Goal: Task Accomplishment & Management: Complete application form

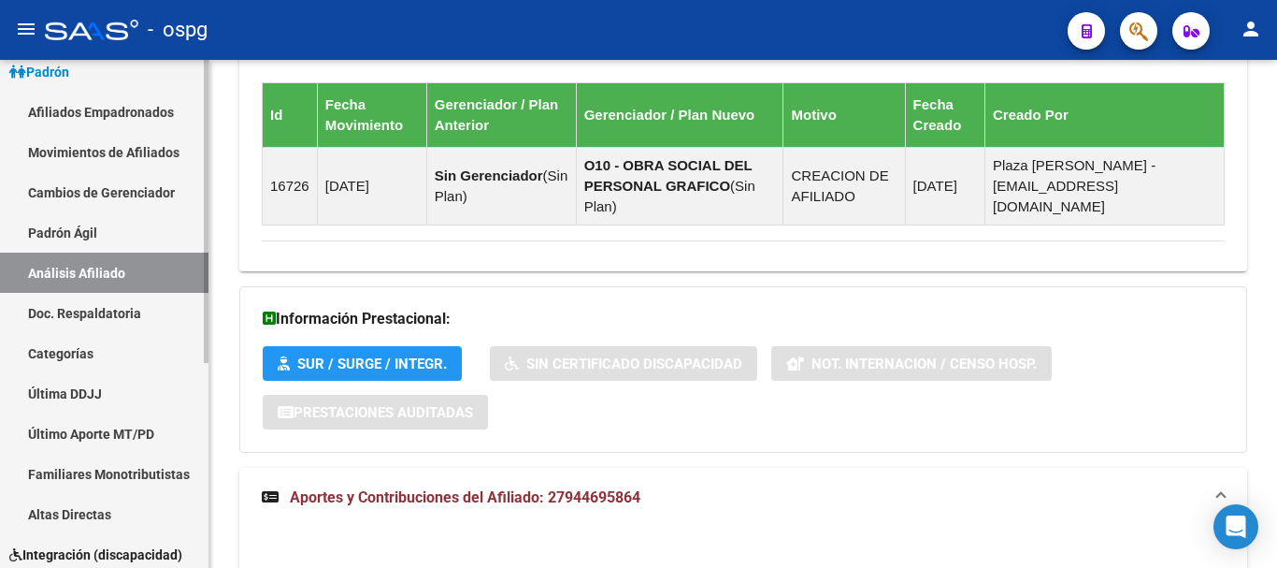
scroll to position [344, 0]
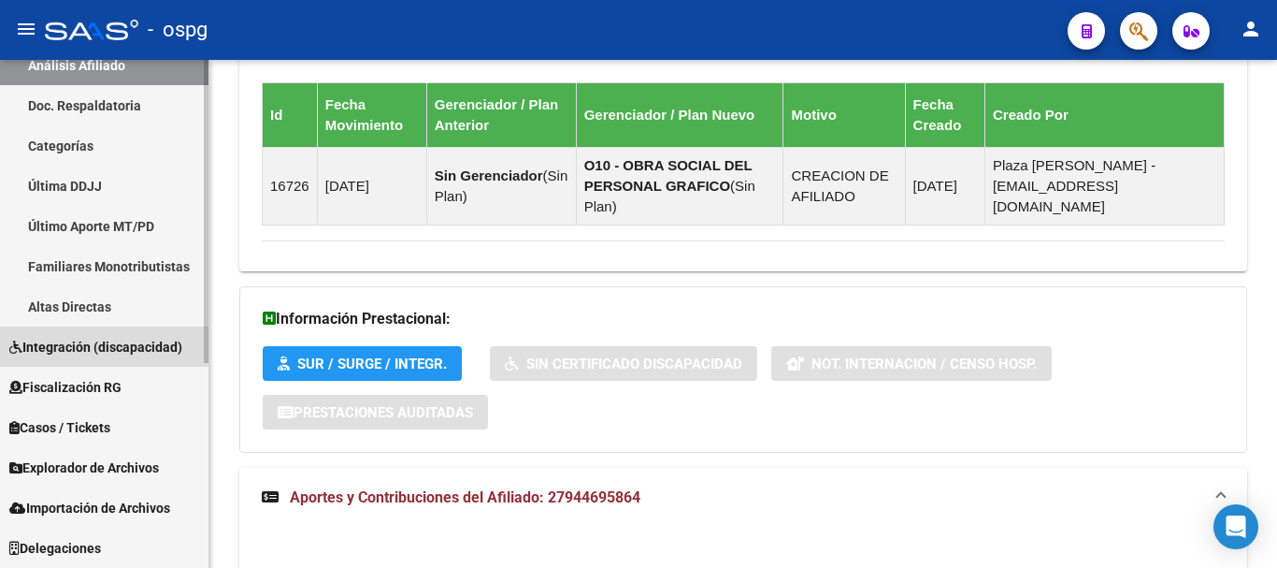
click at [137, 350] on span "Integración (discapacidad)" at bounding box center [95, 347] width 173 height 21
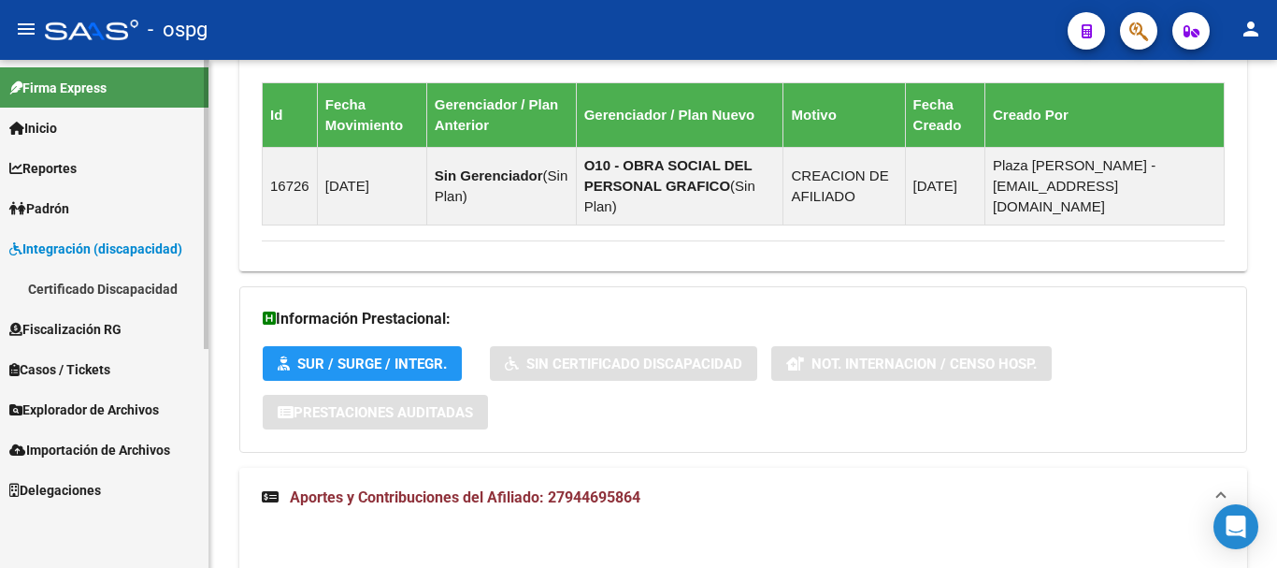
scroll to position [0, 0]
click at [122, 289] on link "Certificado Discapacidad" at bounding box center [104, 288] width 209 height 40
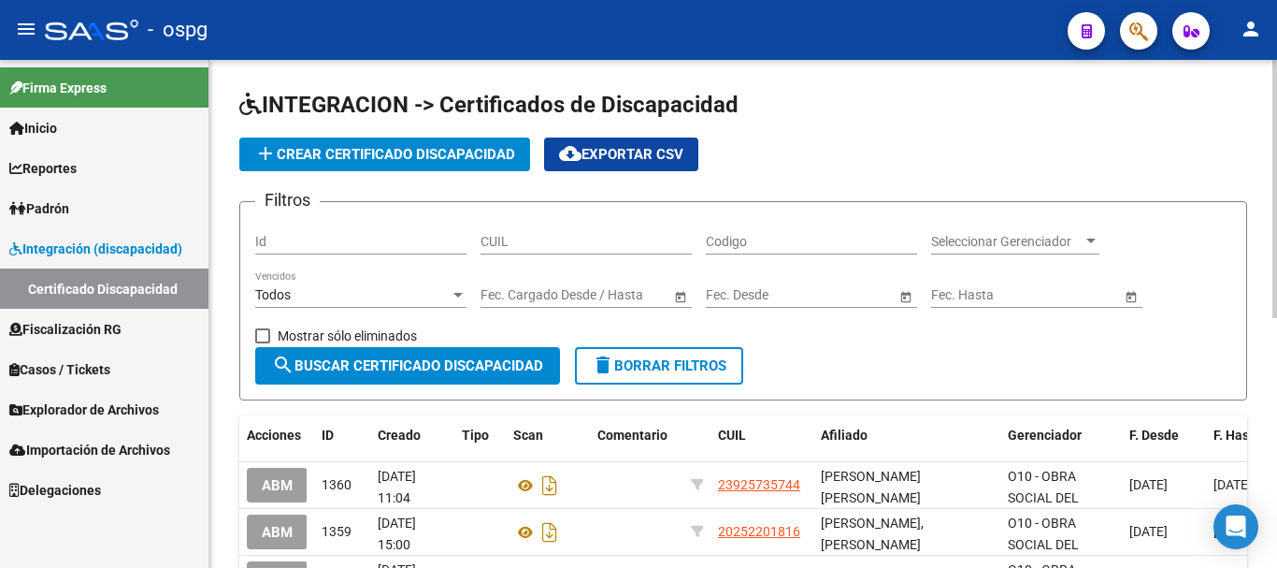
click at [389, 155] on span "add Crear Certificado Discapacidad" at bounding box center [384, 154] width 261 height 17
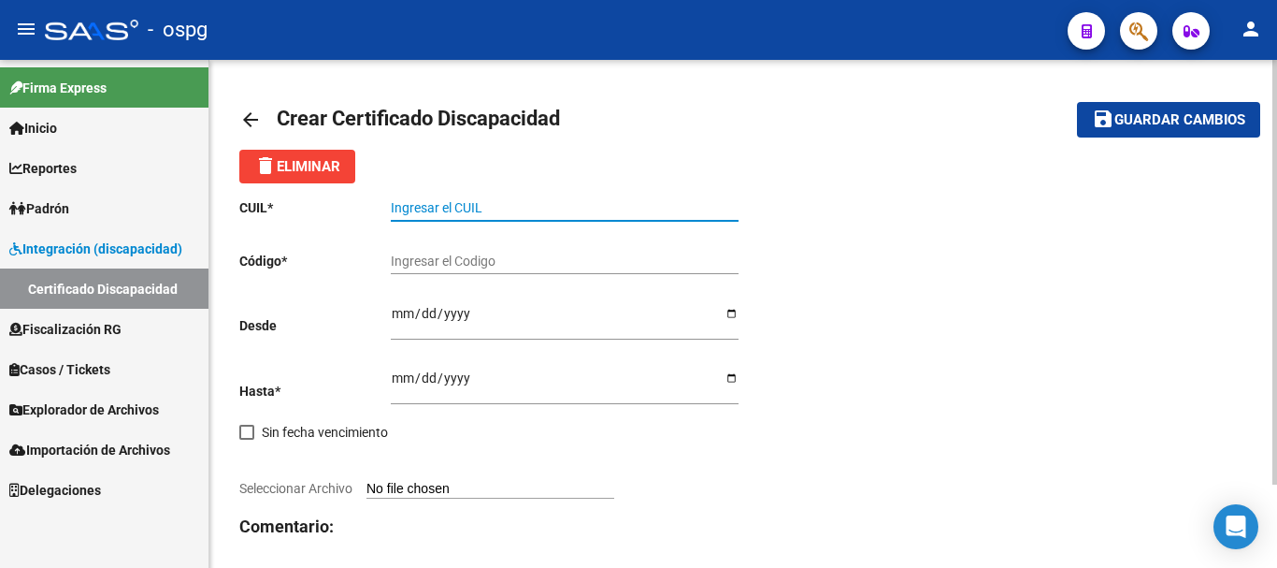
click at [468, 200] on input "Ingresar el CUIL" at bounding box center [565, 208] width 348 height 16
type input "27-04503238-3"
click at [432, 265] on input "Ingresar el Codigo" at bounding box center [565, 261] width 348 height 16
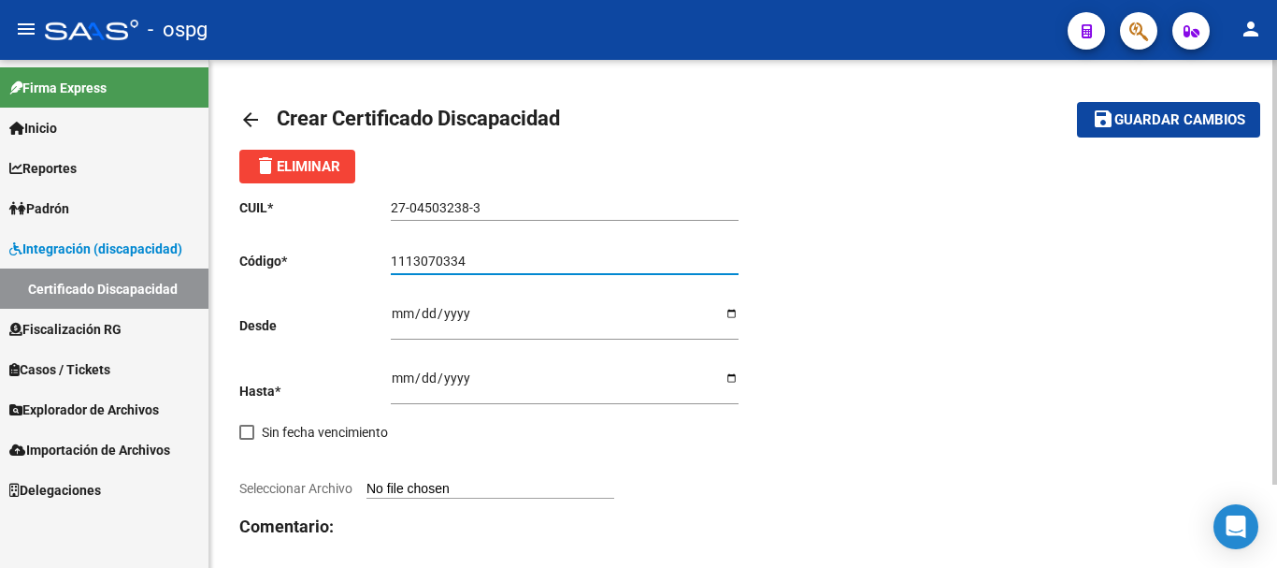
type input "1113070334"
click at [403, 314] on input "Ingresar fec. Desde" at bounding box center [565, 320] width 348 height 28
type input "[DATE]"
click at [400, 381] on input "Ingresar fec. Hasta" at bounding box center [565, 384] width 348 height 28
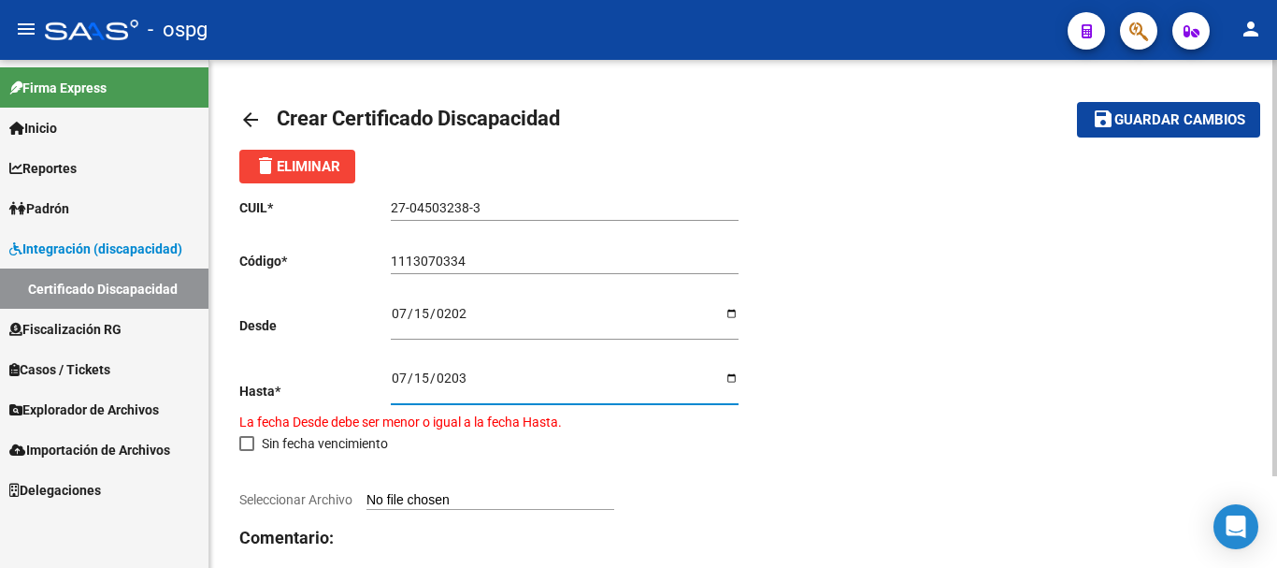
type input "[DATE]"
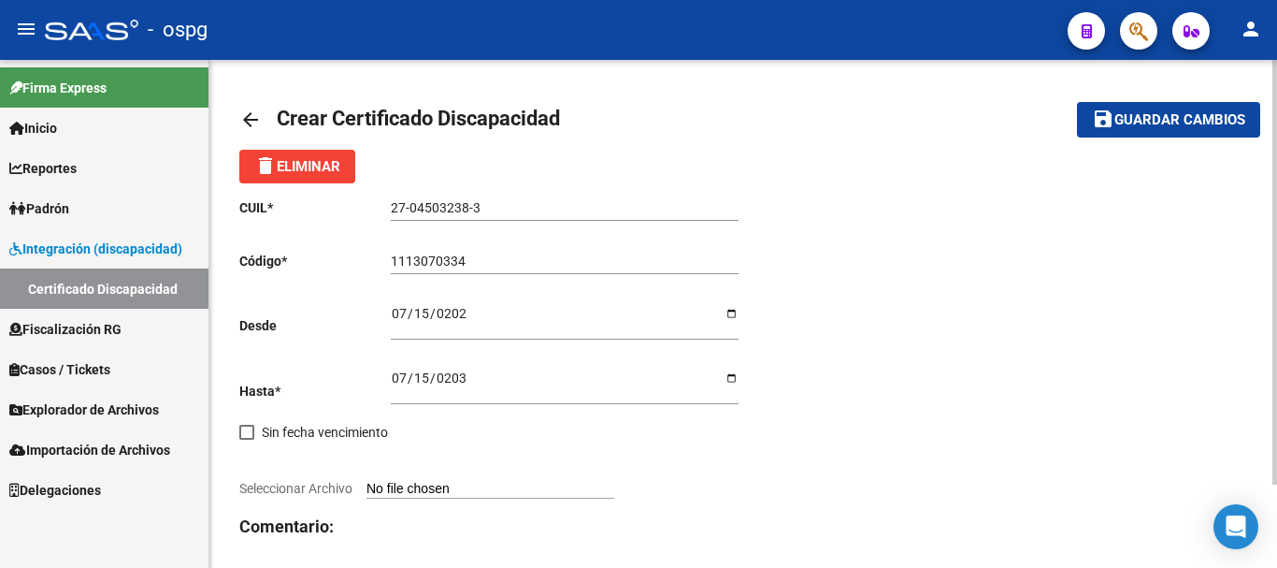
click at [426, 484] on input "Seleccionar Archivo" at bounding box center [491, 490] width 248 height 18
type input "C:\fakepath\20251009085749677.pdf"
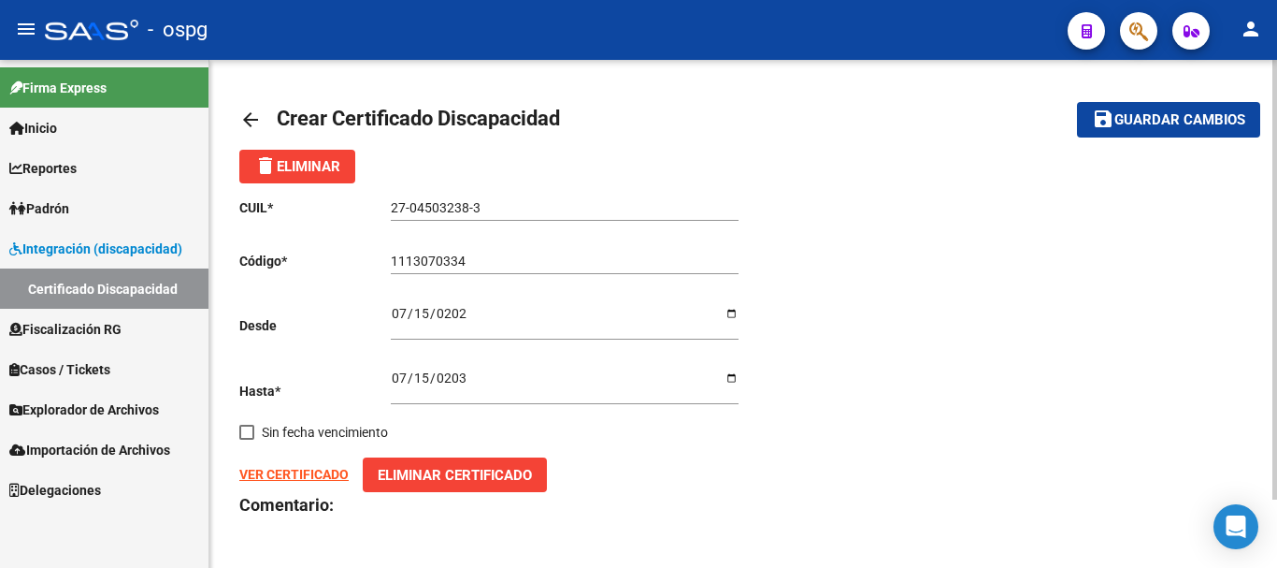
click at [310, 469] on strong "VER CERTIFICADO" at bounding box center [293, 474] width 109 height 15
click at [1161, 120] on span "Guardar cambios" at bounding box center [1180, 120] width 131 height 17
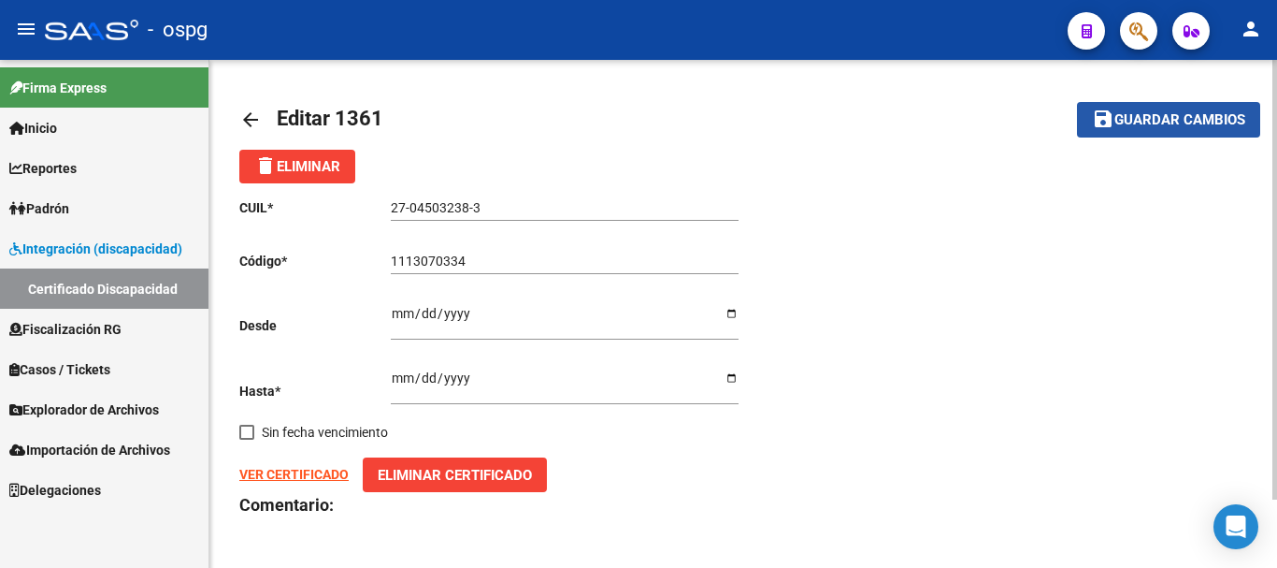
click at [1204, 115] on span "Guardar cambios" at bounding box center [1180, 120] width 131 height 17
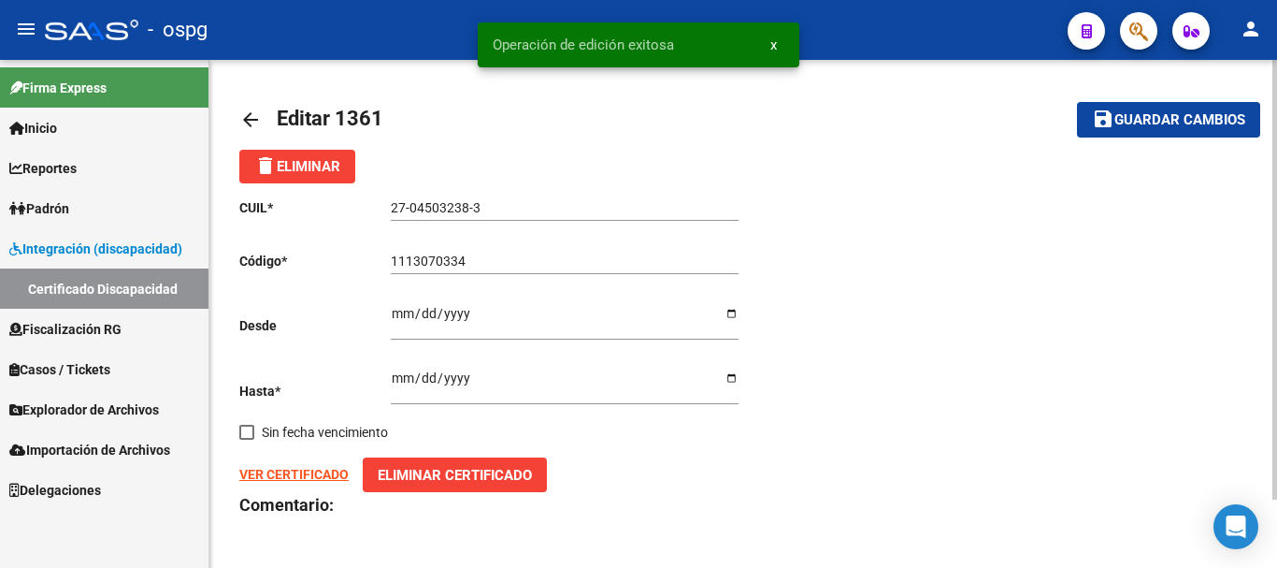
click at [250, 114] on mat-icon "arrow_back" at bounding box center [250, 119] width 22 height 22
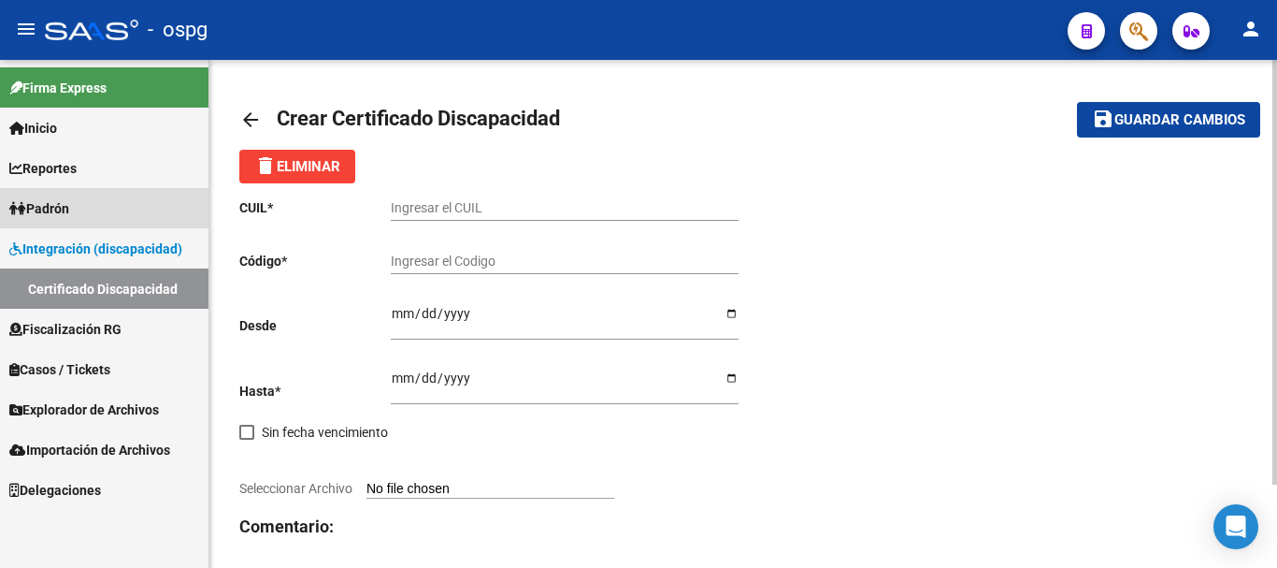
click at [51, 209] on span "Padrón" at bounding box center [39, 208] width 60 height 21
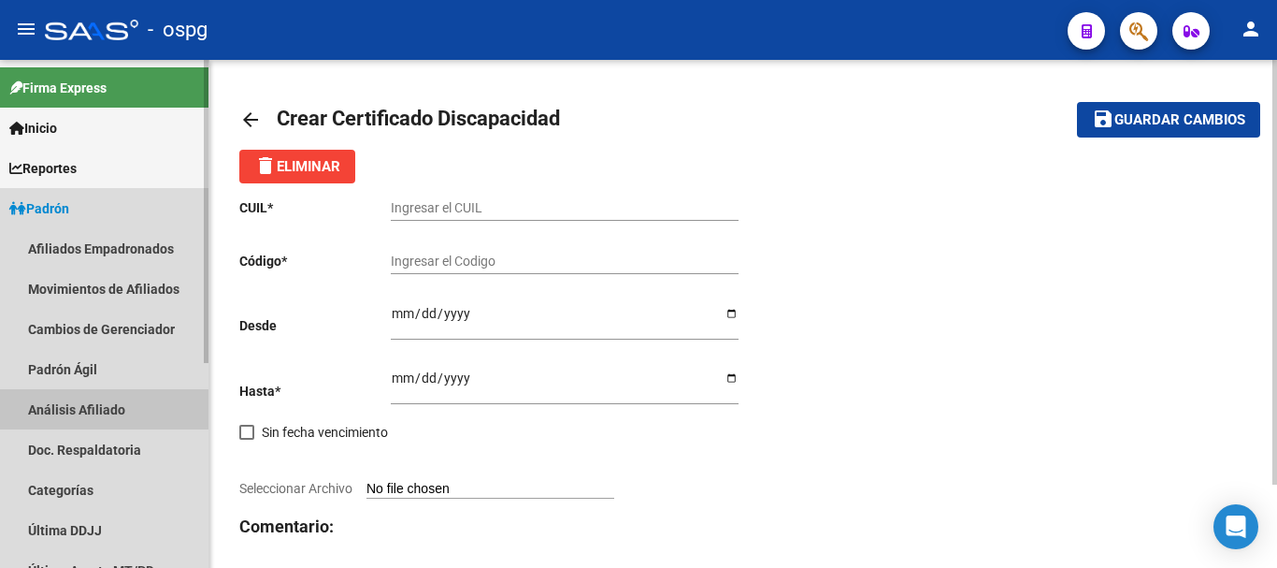
click at [87, 403] on link "Análisis Afiliado" at bounding box center [104, 409] width 209 height 40
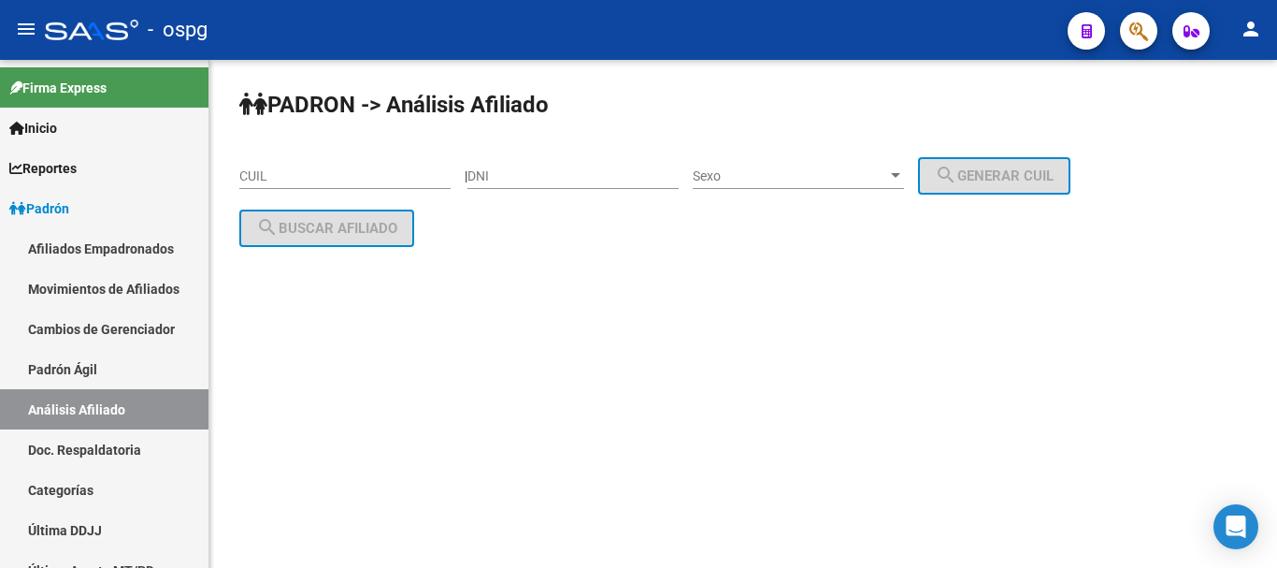
drag, startPoint x: 302, startPoint y: 173, endPoint x: 297, endPoint y: 159, distance: 14.8
click at [300, 171] on input "CUIL" at bounding box center [344, 176] width 211 height 16
type input "2"
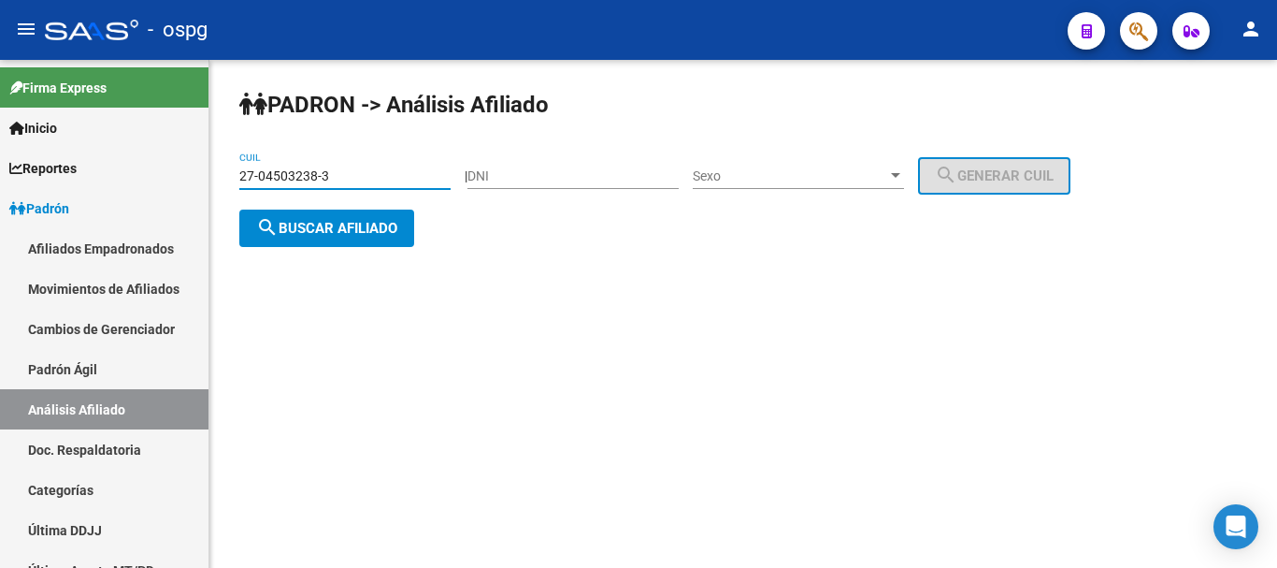
type input "27-04503238-3"
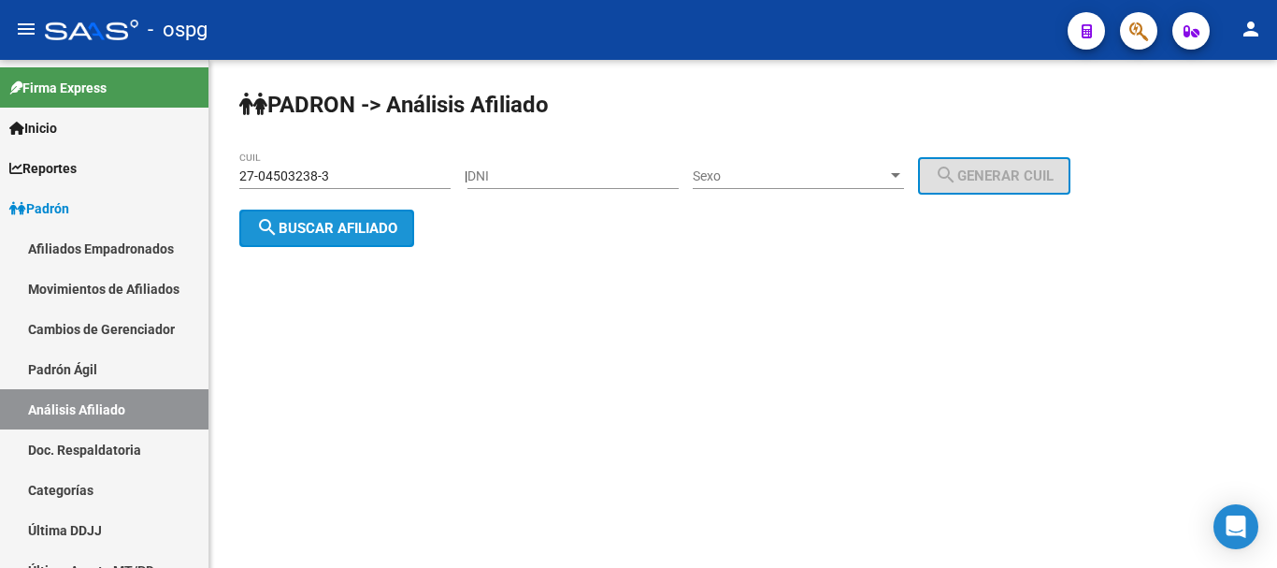
click at [329, 214] on button "search Buscar afiliado" at bounding box center [326, 227] width 175 height 37
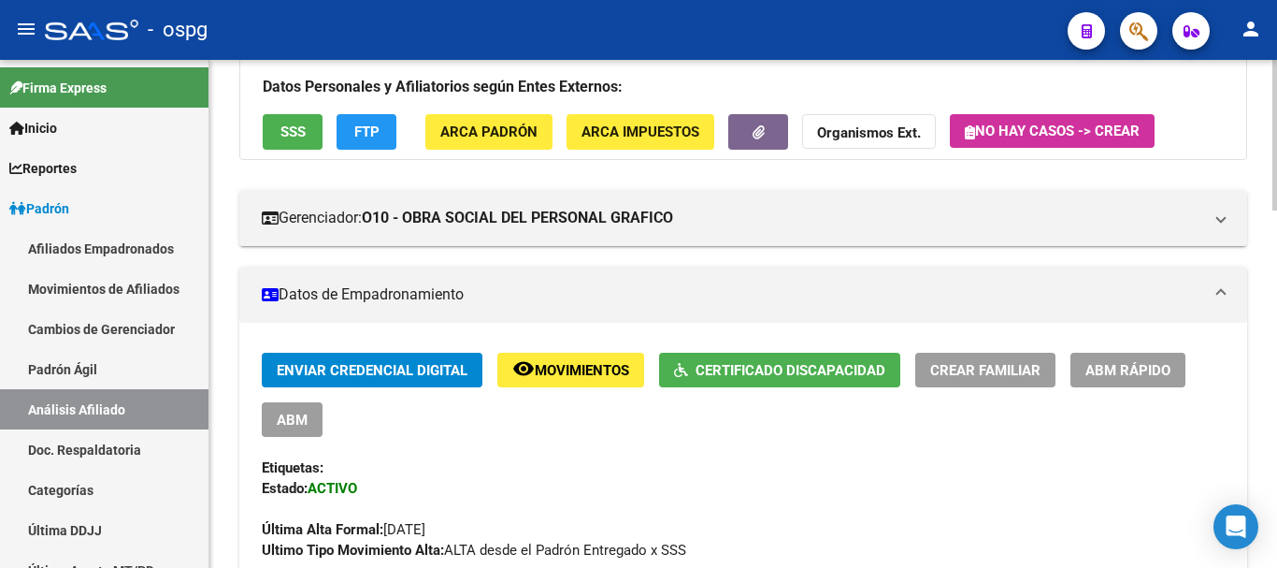
scroll to position [187, 0]
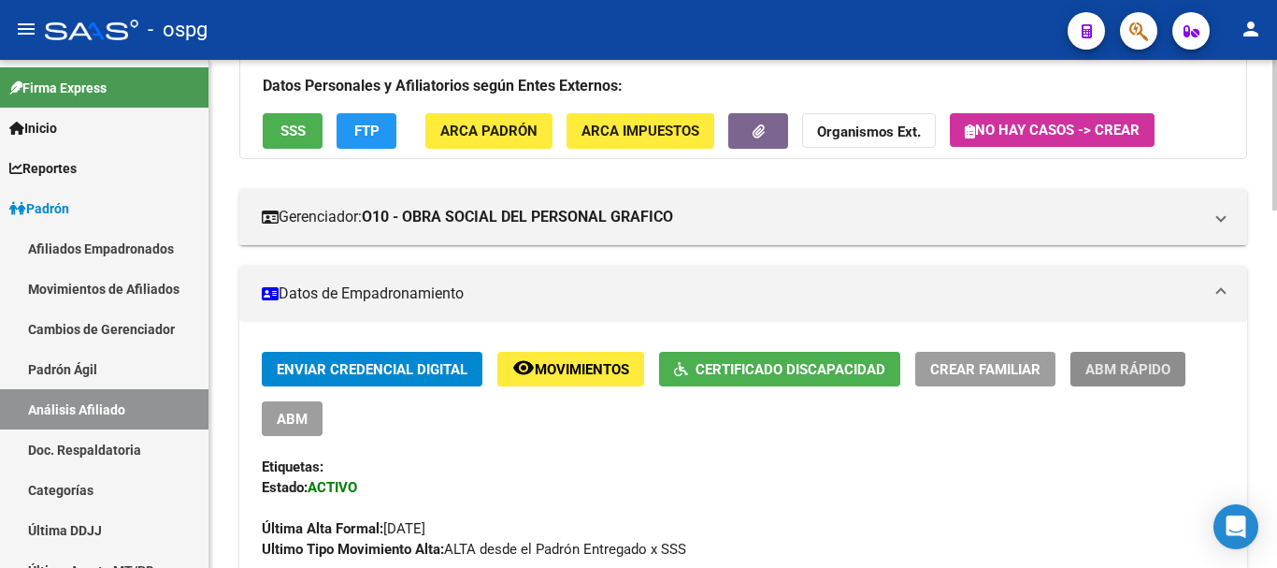
click at [1113, 361] on span "ABM Rápido" at bounding box center [1128, 369] width 85 height 17
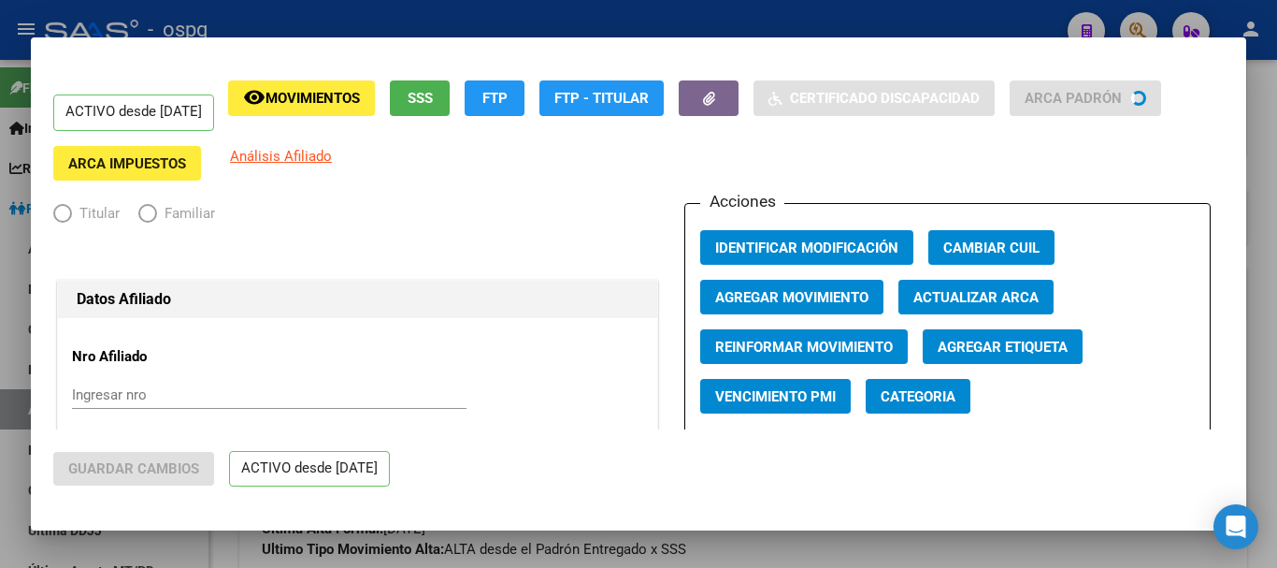
radio input "true"
type input "33-63761744-9"
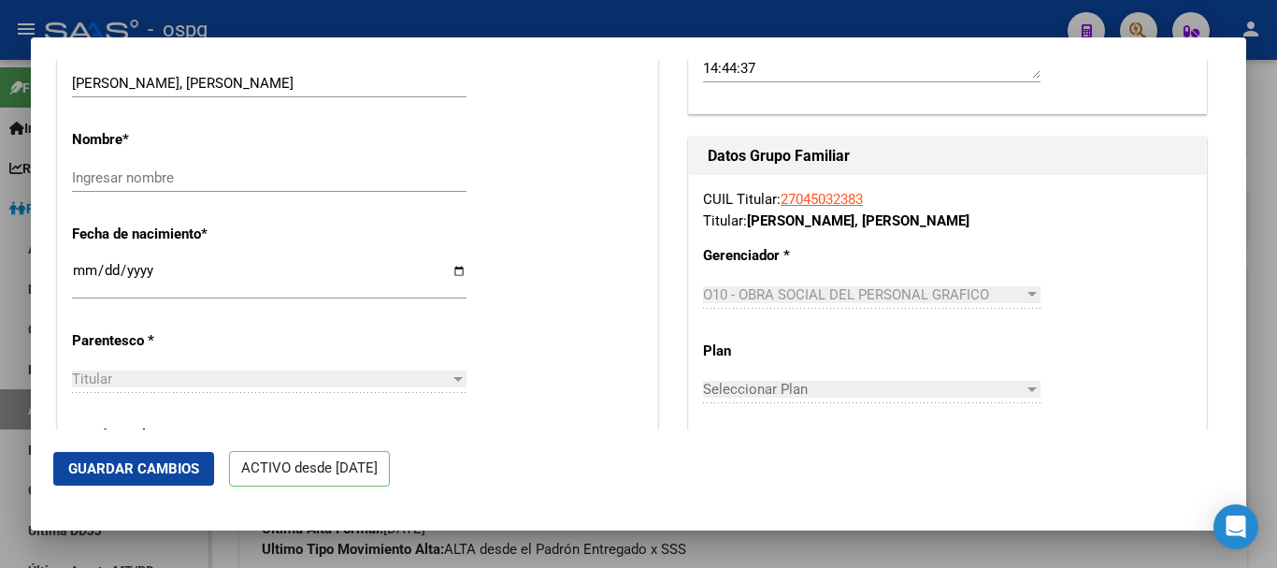
scroll to position [655, 0]
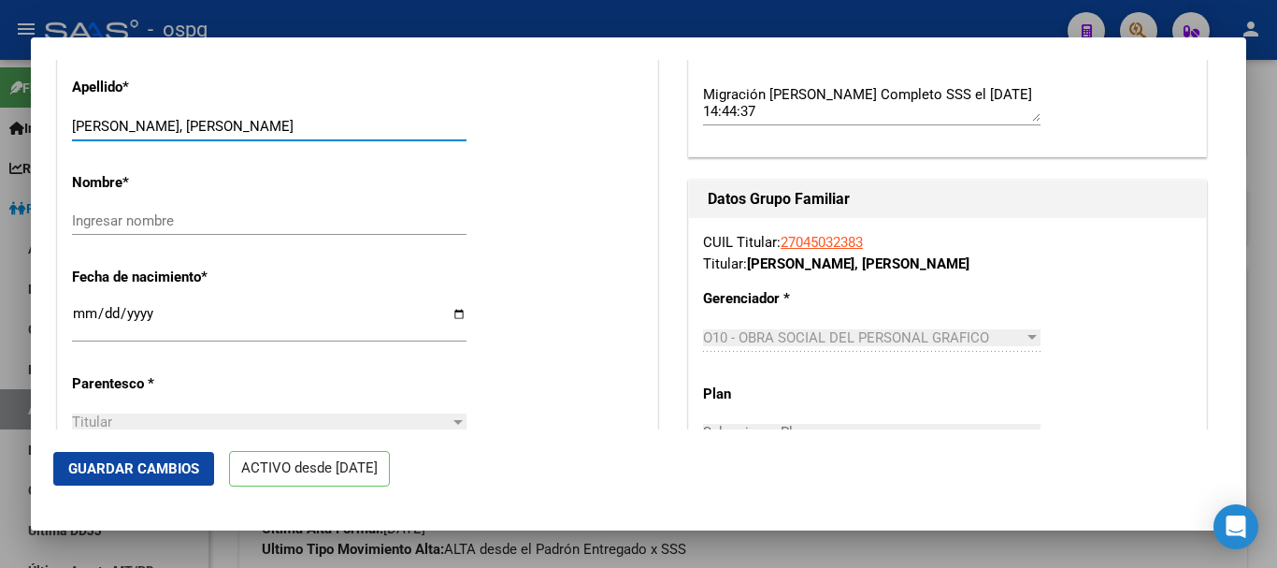
drag, startPoint x: 123, startPoint y: 125, endPoint x: 199, endPoint y: 129, distance: 75.8
click at [199, 129] on input "[PERSON_NAME], [PERSON_NAME]" at bounding box center [269, 126] width 395 height 17
type input "[PERSON_NAME]"
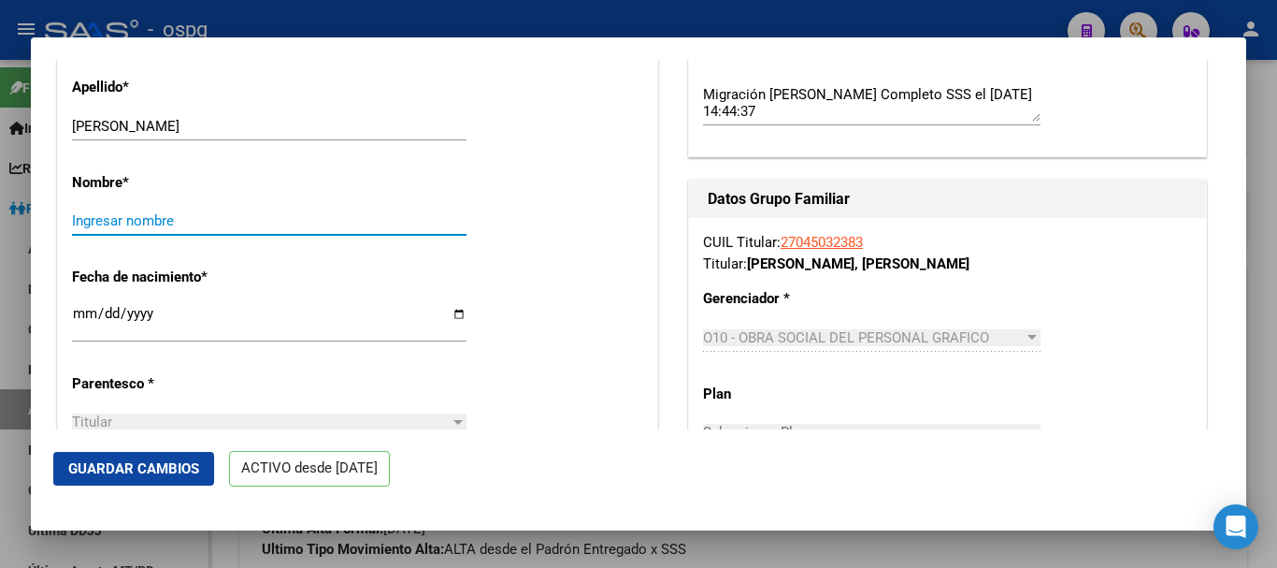
click at [152, 222] on input "Ingresar nombre" at bounding box center [269, 220] width 395 height 17
paste input "[PERSON_NAME]"
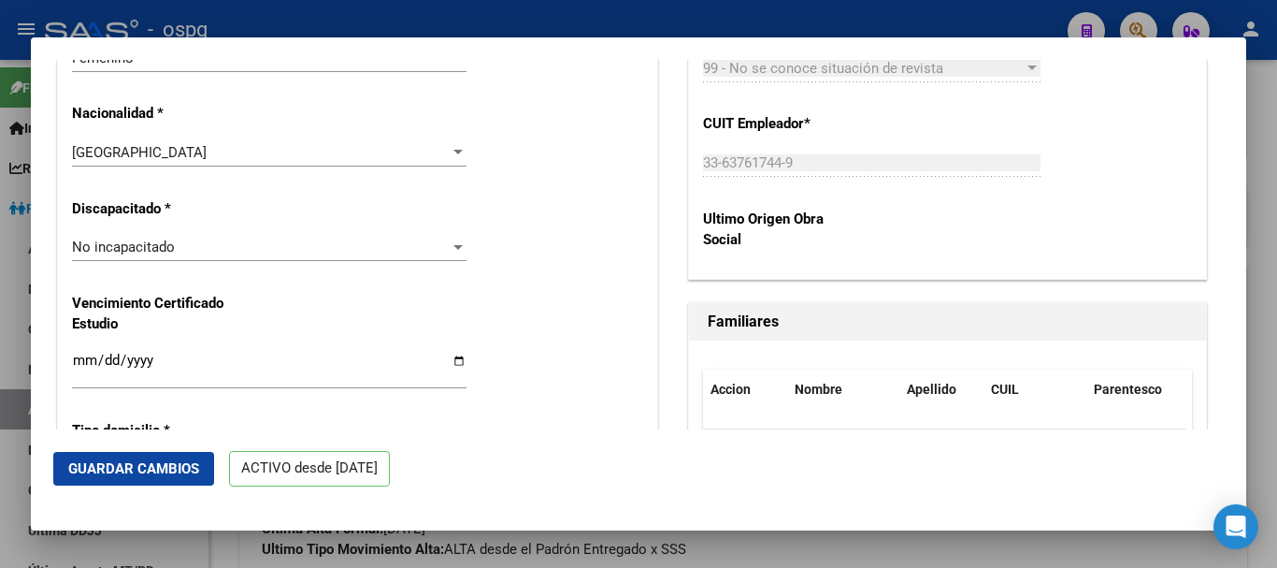
scroll to position [1216, 0]
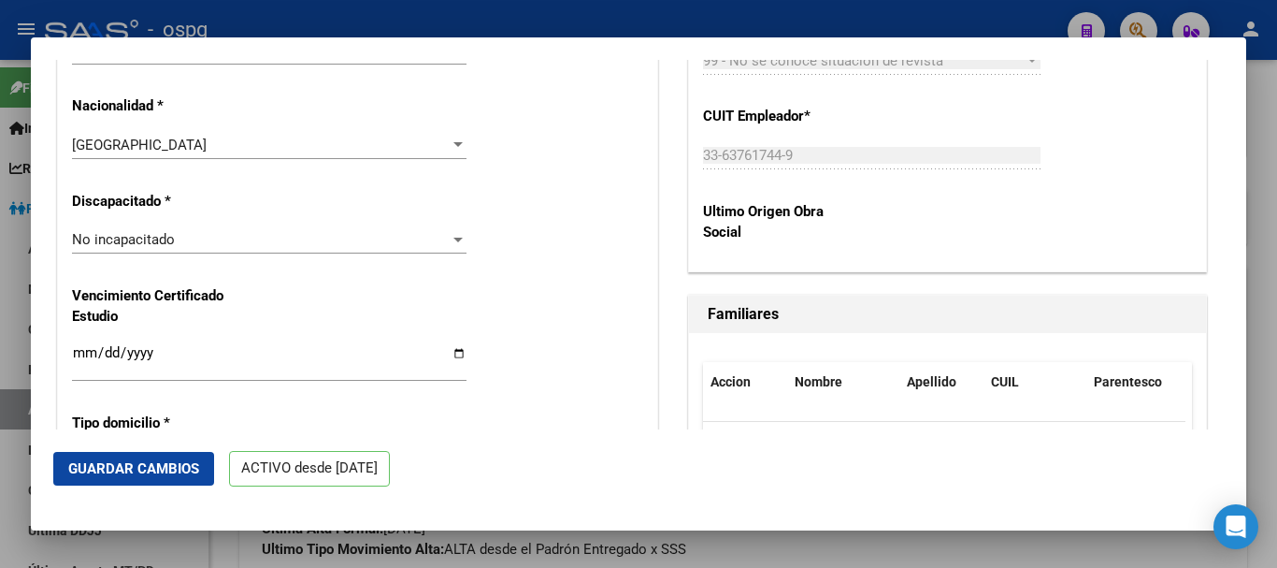
type input "[PERSON_NAME]"
click at [162, 230] on div "No incapacitado Seleccionar tipo" at bounding box center [269, 239] width 395 height 28
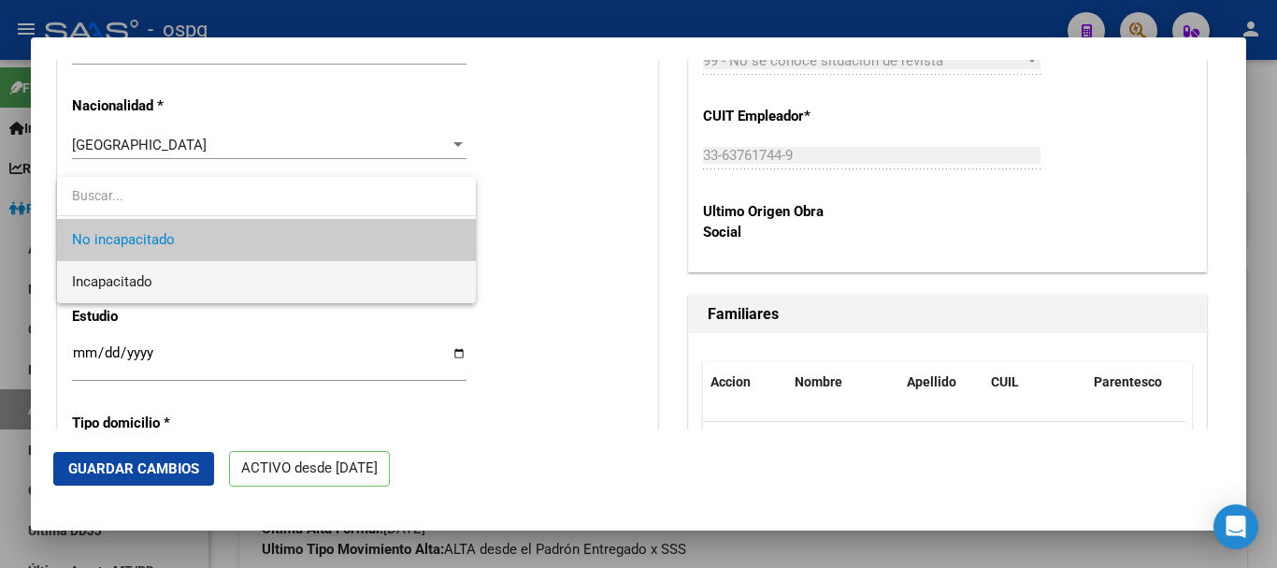
click at [153, 279] on span "Incapacitado" at bounding box center [266, 282] width 389 height 42
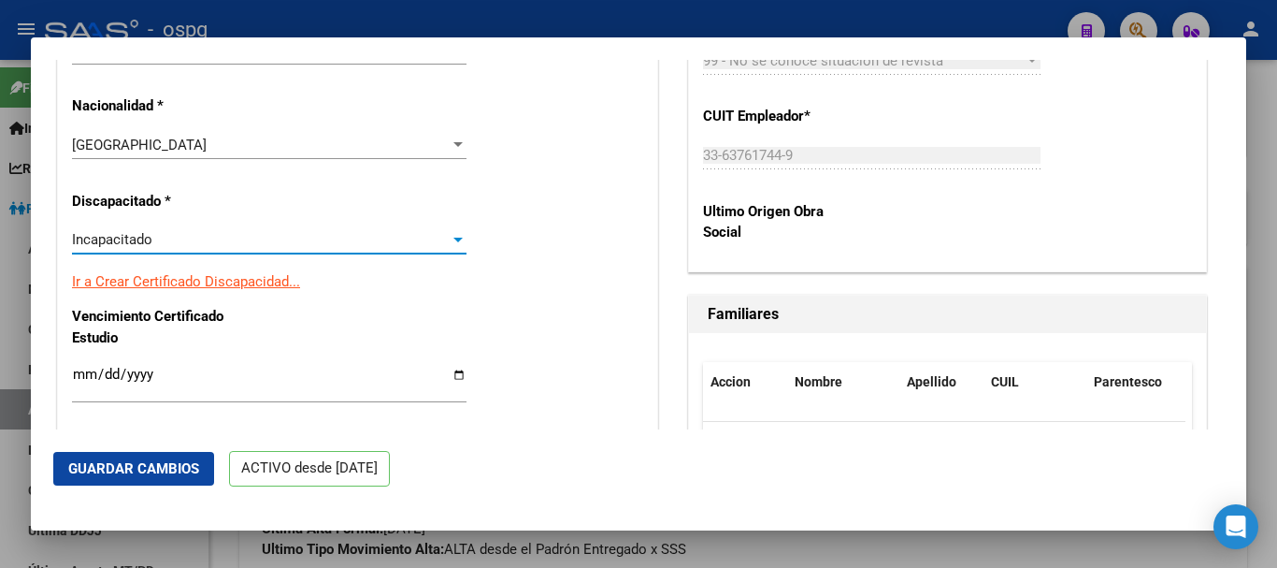
click at [132, 471] on span "Guardar Cambios" at bounding box center [133, 468] width 131 height 17
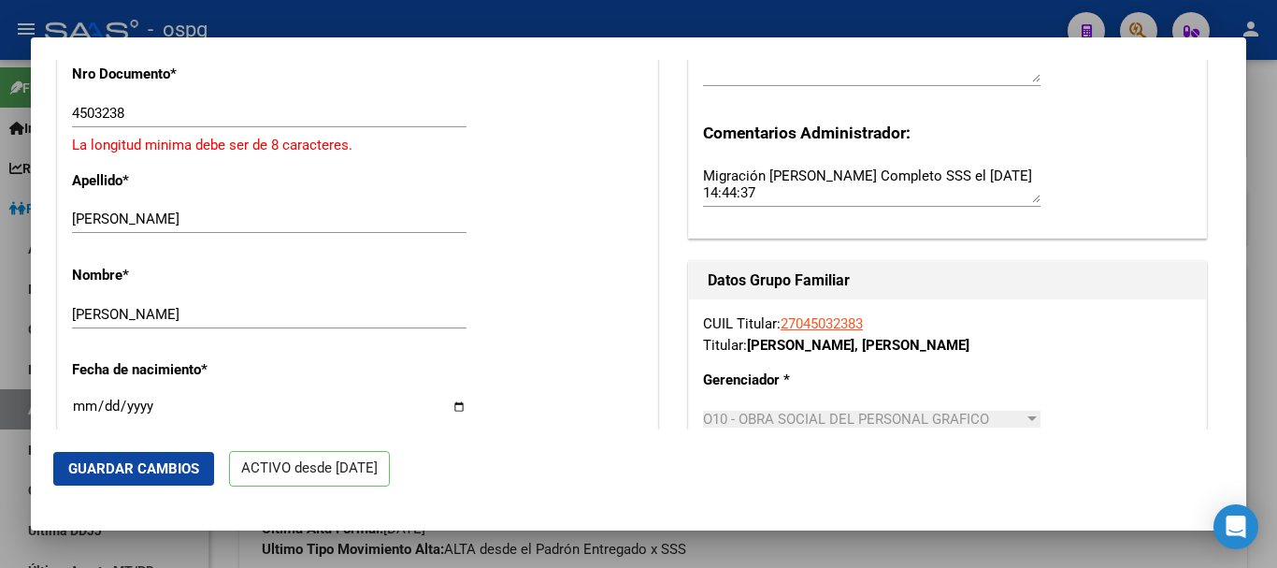
scroll to position [480, 0]
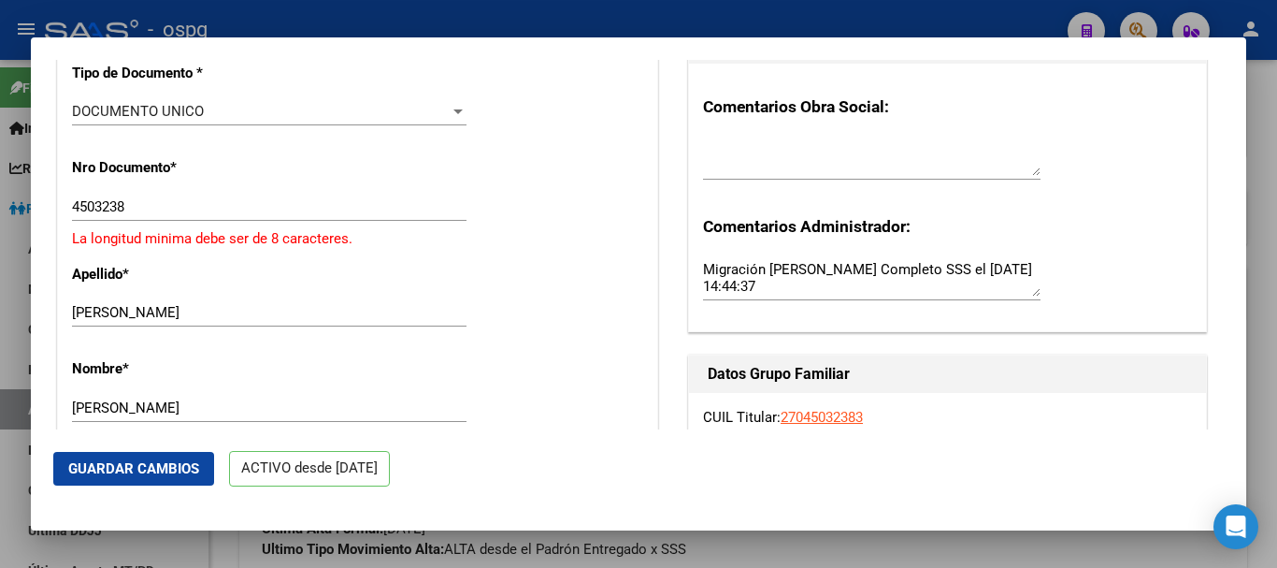
click at [75, 208] on input "4503238" at bounding box center [269, 206] width 395 height 17
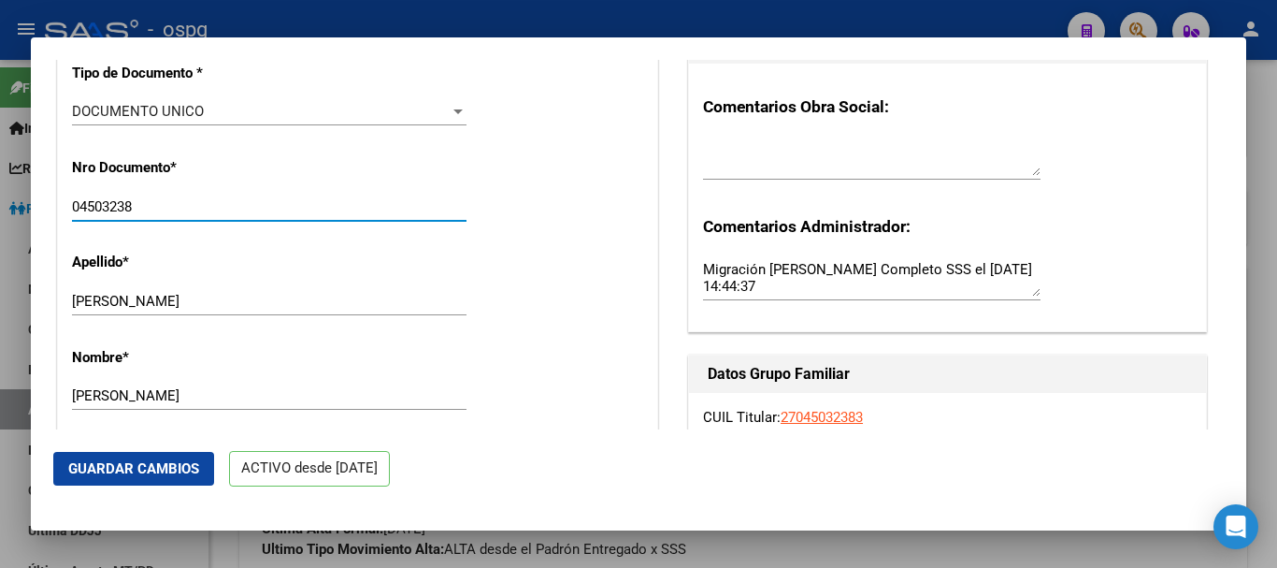
type input "04503238"
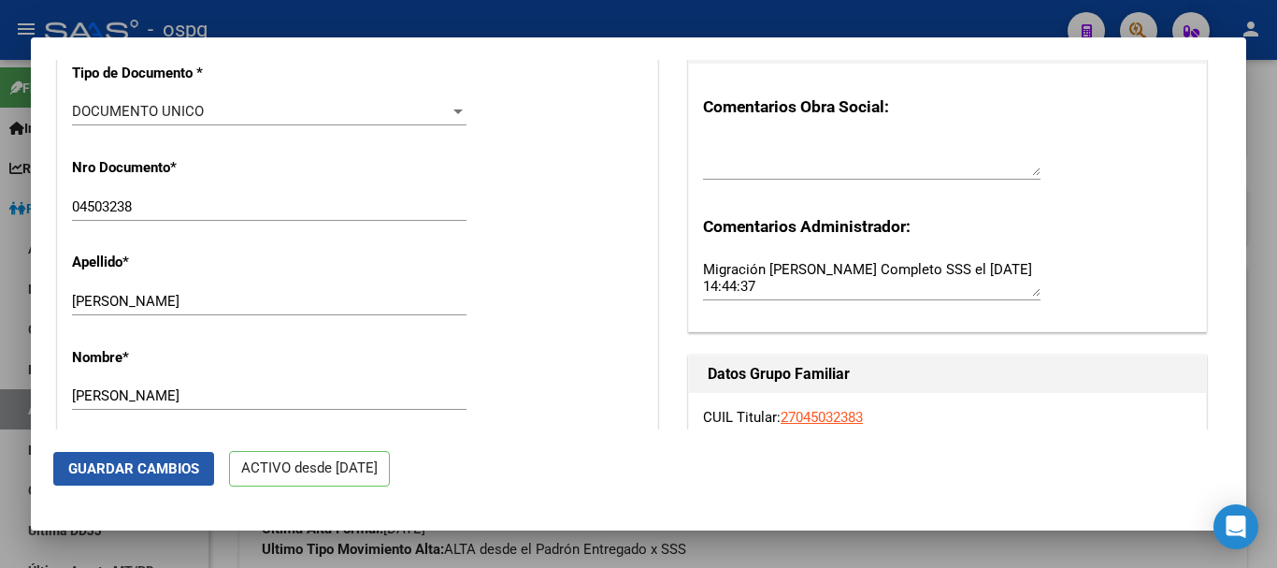
click at [140, 466] on span "Guardar Cambios" at bounding box center [133, 468] width 131 height 17
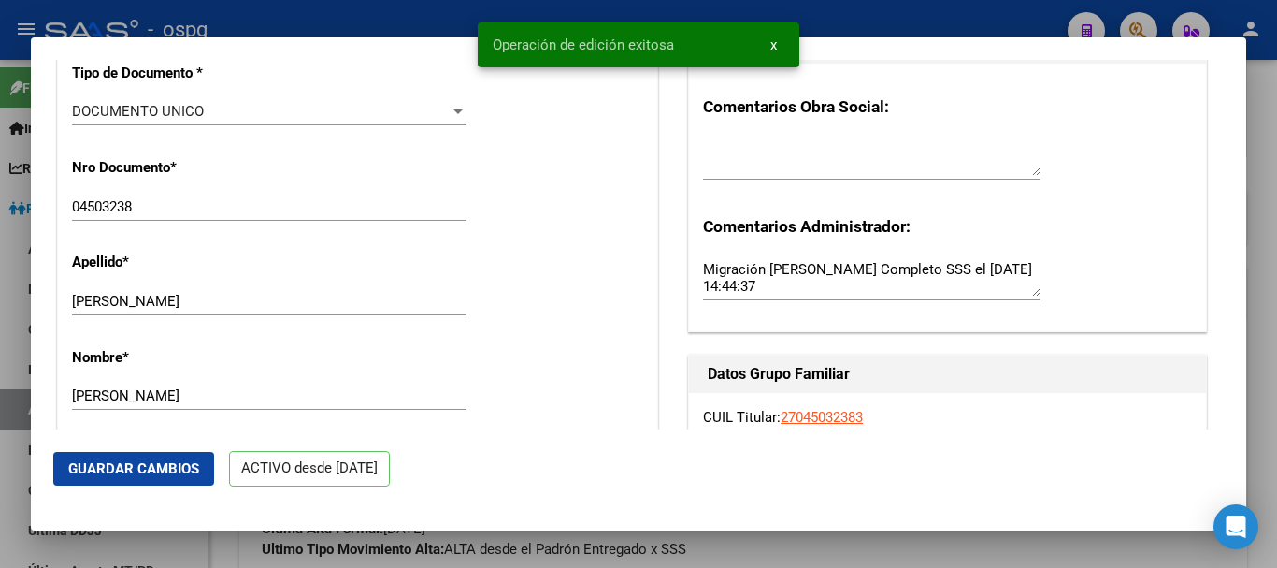
click at [1264, 101] on div at bounding box center [638, 284] width 1277 height 568
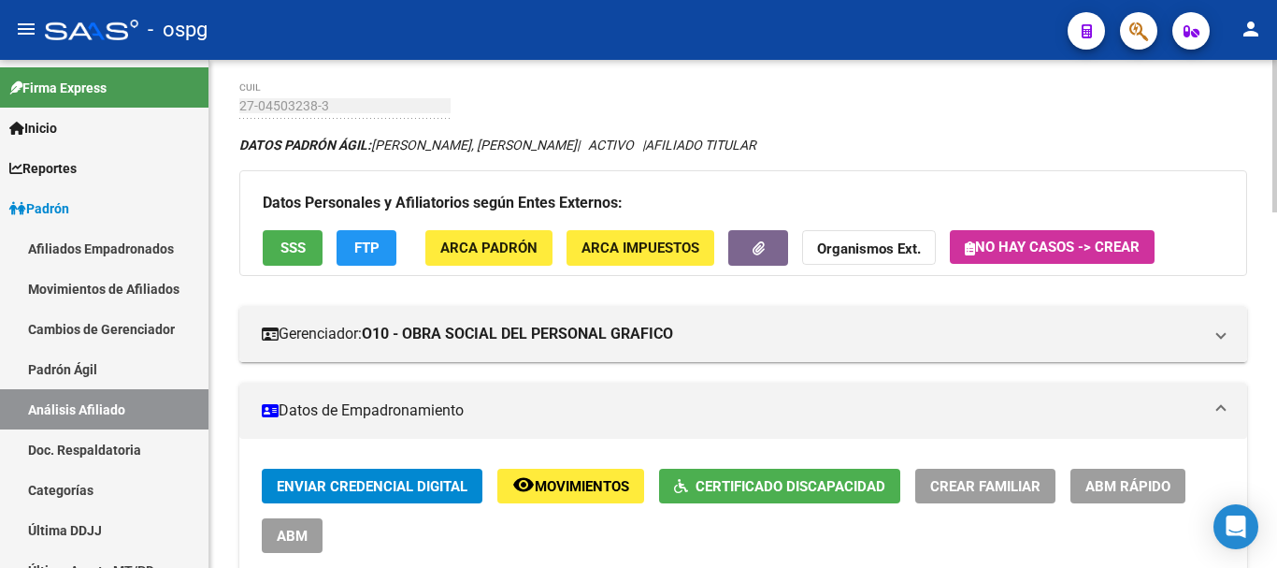
scroll to position [0, 0]
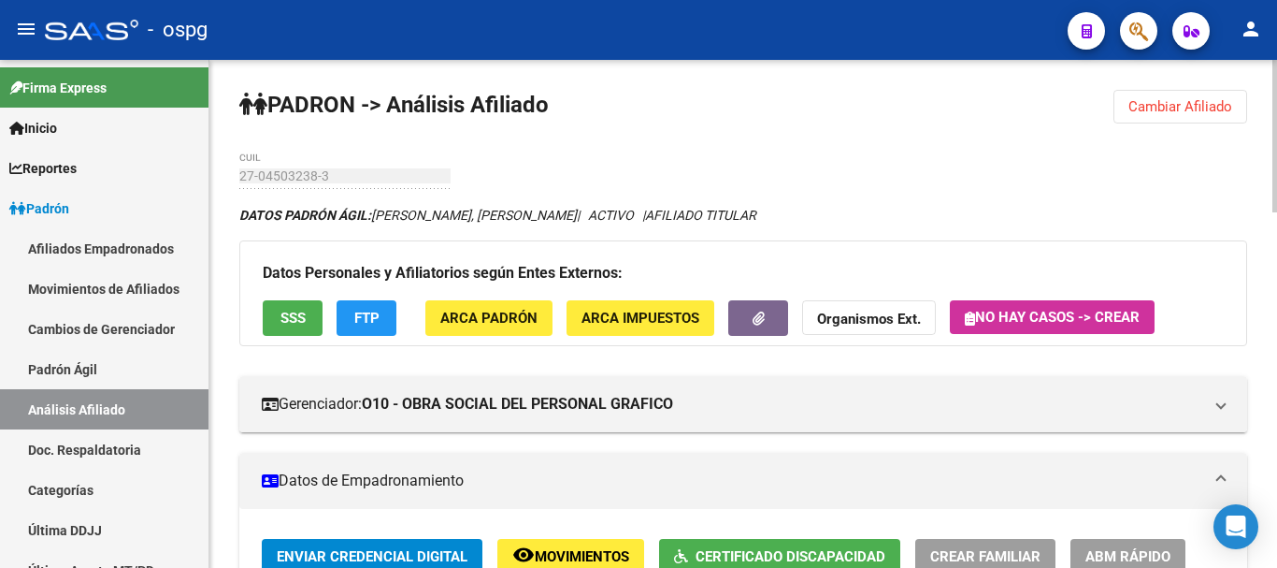
click at [1201, 103] on span "Cambiar Afiliado" at bounding box center [1181, 106] width 104 height 17
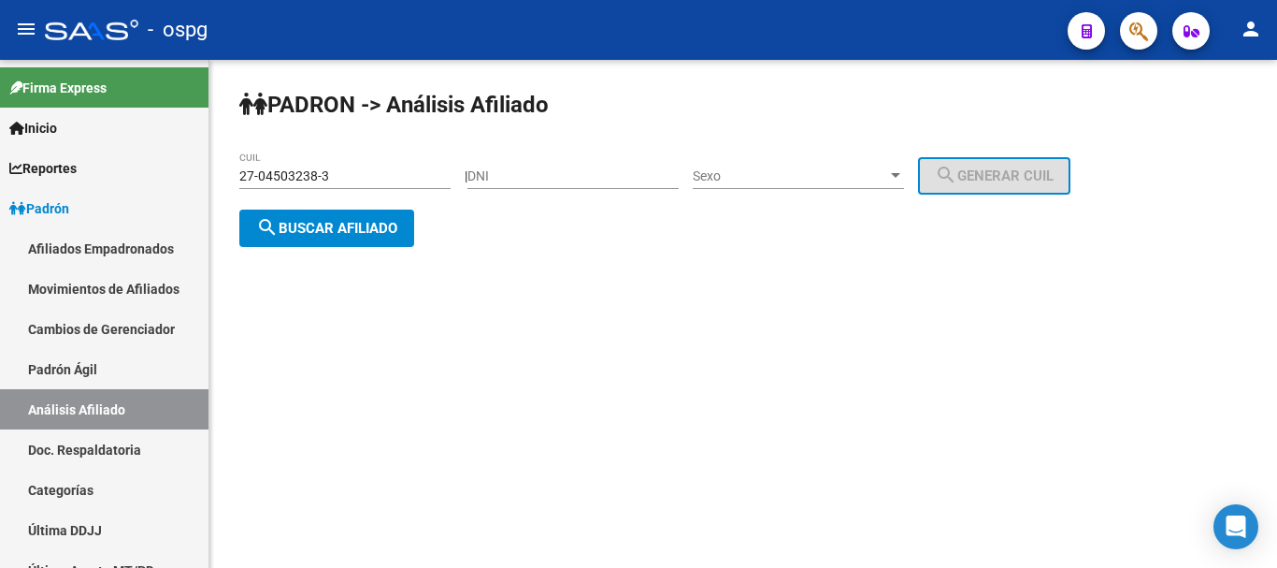
click at [538, 181] on input "DNI" at bounding box center [573, 176] width 211 height 16
type input "56343681"
click at [871, 173] on span "Sexo" at bounding box center [790, 176] width 194 height 16
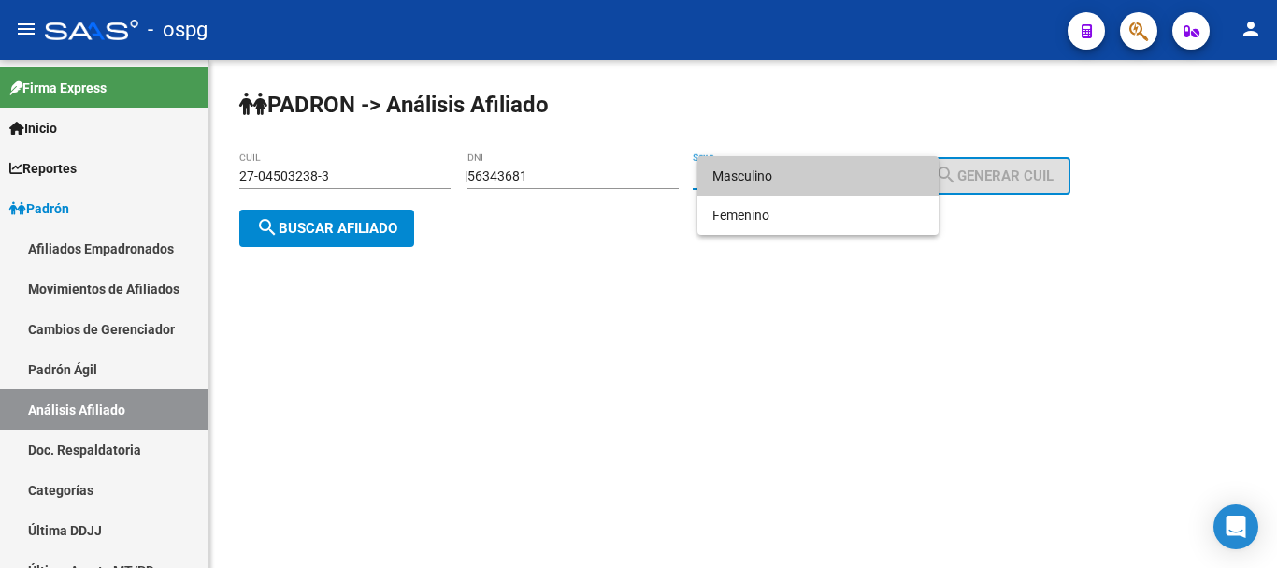
drag, startPoint x: 789, startPoint y: 177, endPoint x: 1099, endPoint y: 184, distance: 309.6
click at [796, 176] on span "Masculino" at bounding box center [817, 175] width 211 height 39
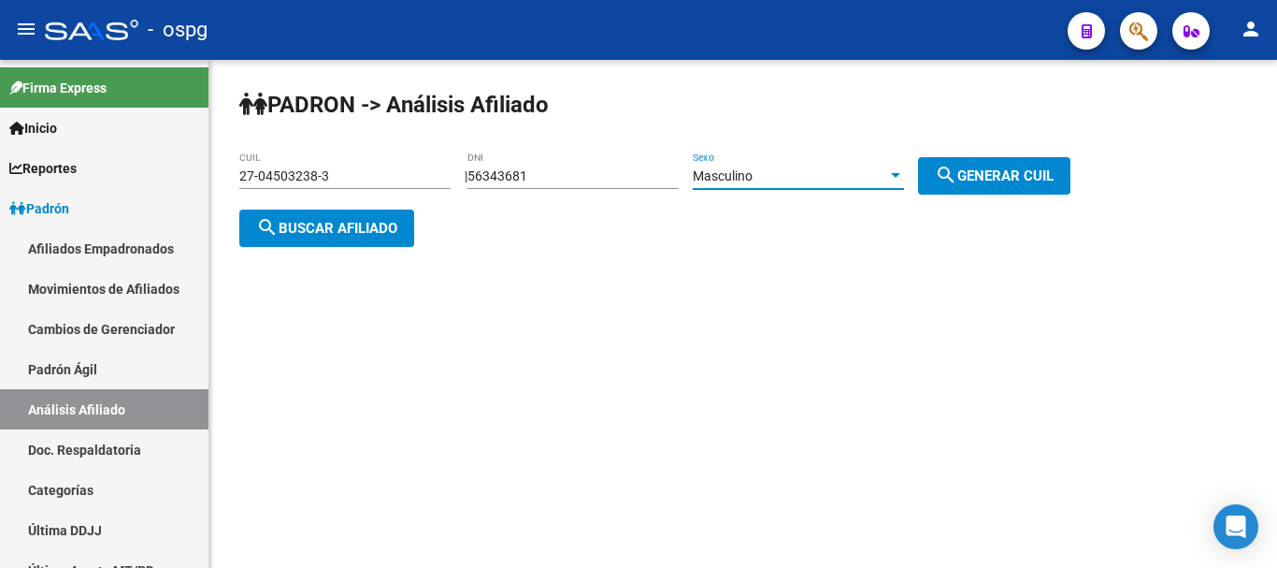
drag, startPoint x: 1027, startPoint y: 178, endPoint x: 974, endPoint y: 178, distance: 52.4
click at [1015, 178] on span "search Generar CUIL" at bounding box center [994, 175] width 119 height 17
type input "20-56343681-7"
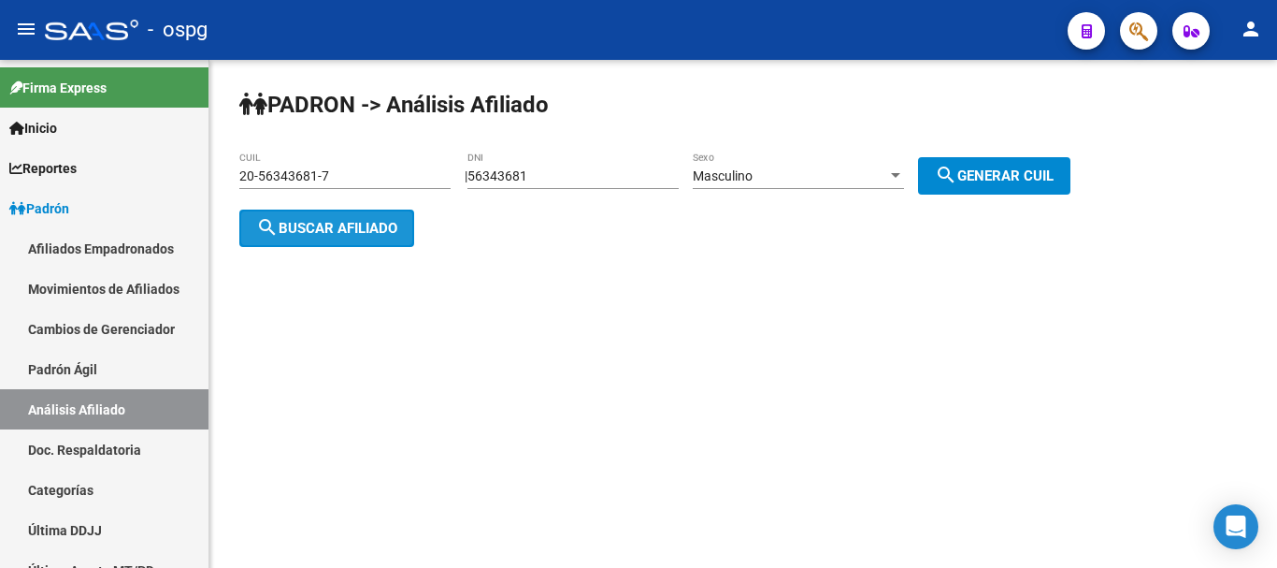
click at [345, 225] on span "search Buscar afiliado" at bounding box center [326, 228] width 141 height 17
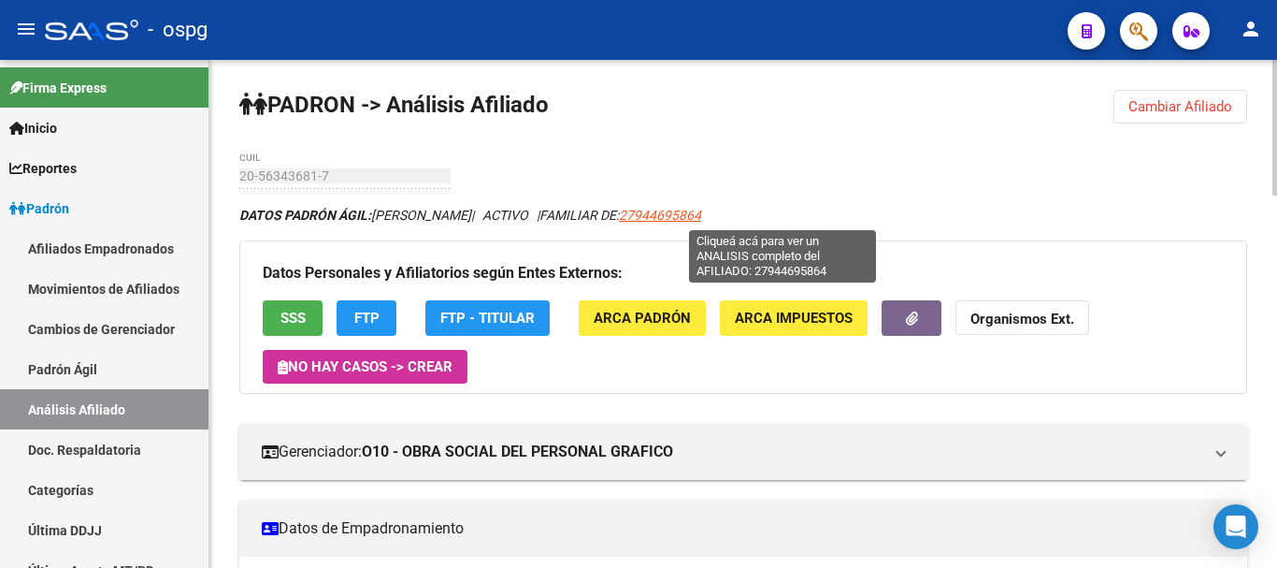
click at [701, 214] on span "27944695864" at bounding box center [660, 215] width 82 height 15
type textarea "27944695864"
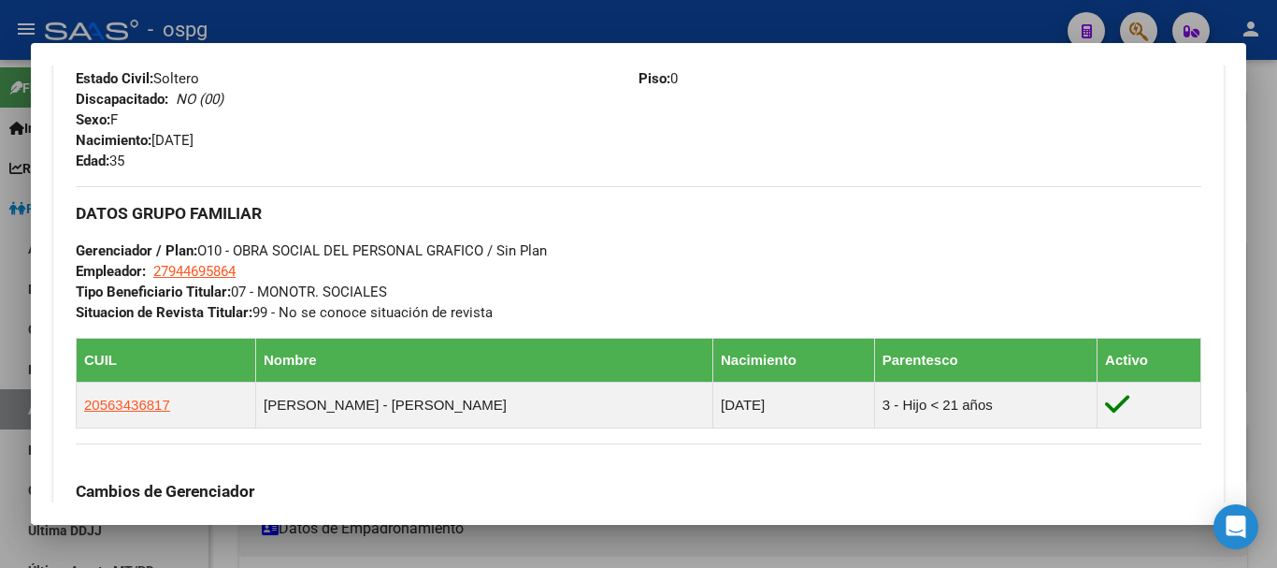
scroll to position [1183, 0]
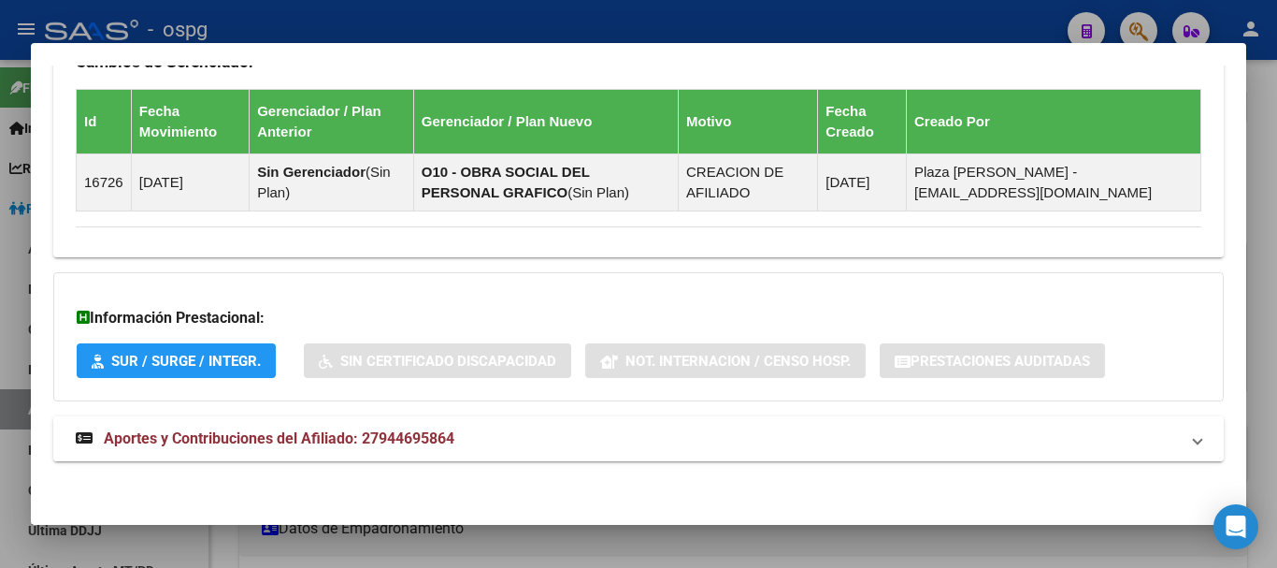
click at [451, 444] on span "Aportes y Contribuciones del Afiliado: 27944695864" at bounding box center [279, 438] width 351 height 18
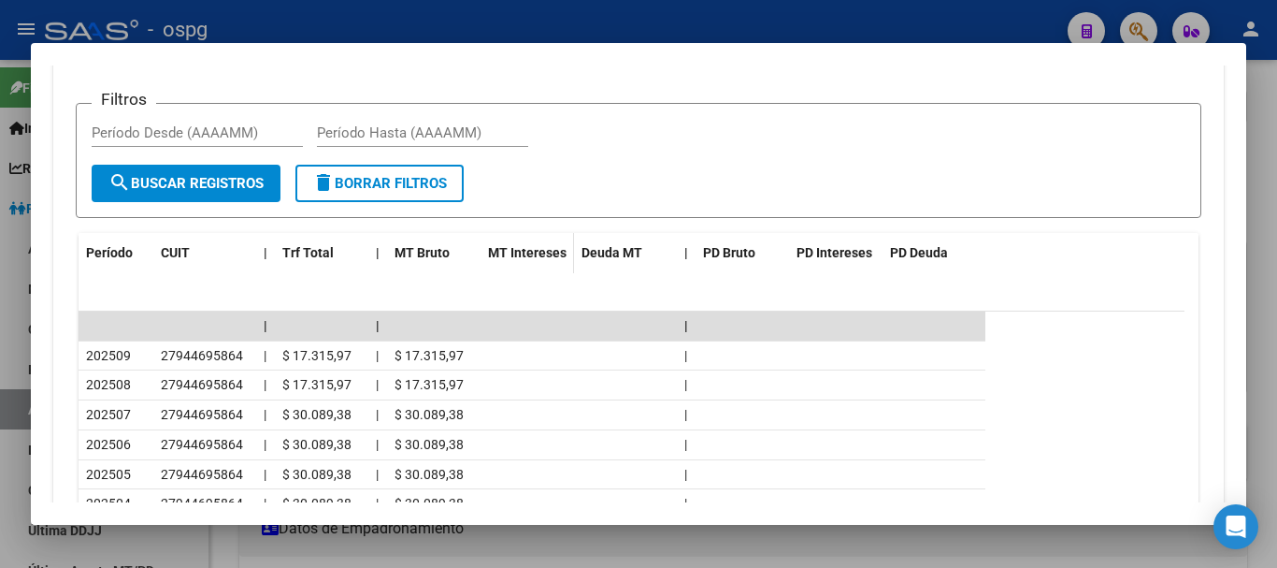
scroll to position [1742, 0]
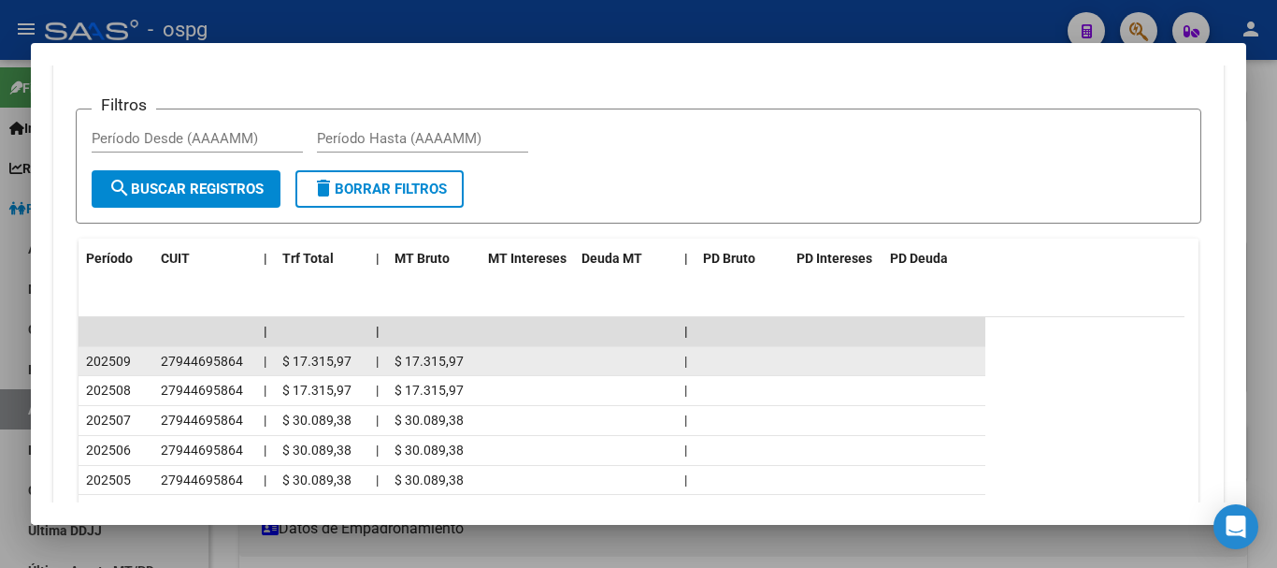
drag, startPoint x: 372, startPoint y: 356, endPoint x: 497, endPoint y: 362, distance: 124.5
click at [497, 362] on div "202509 27944695864 | $ 17.315,97 | $ 17.315,97 |" at bounding box center [532, 362] width 907 height 30
click at [519, 364] on datatable-body-cell at bounding box center [528, 361] width 94 height 29
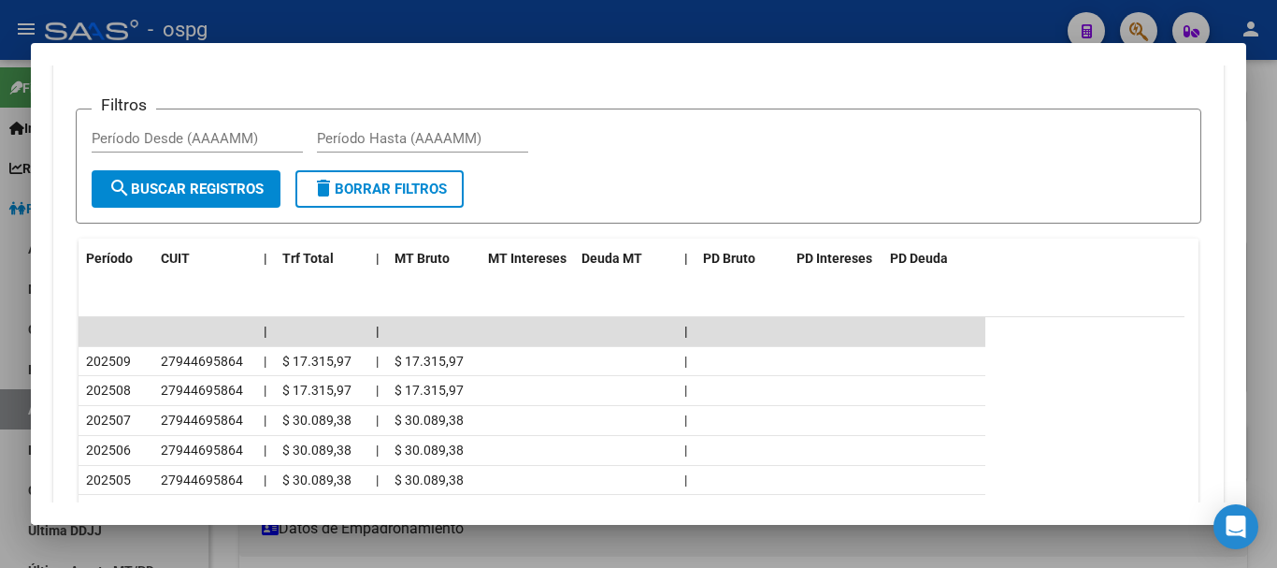
click at [1270, 198] on div at bounding box center [638, 284] width 1277 height 568
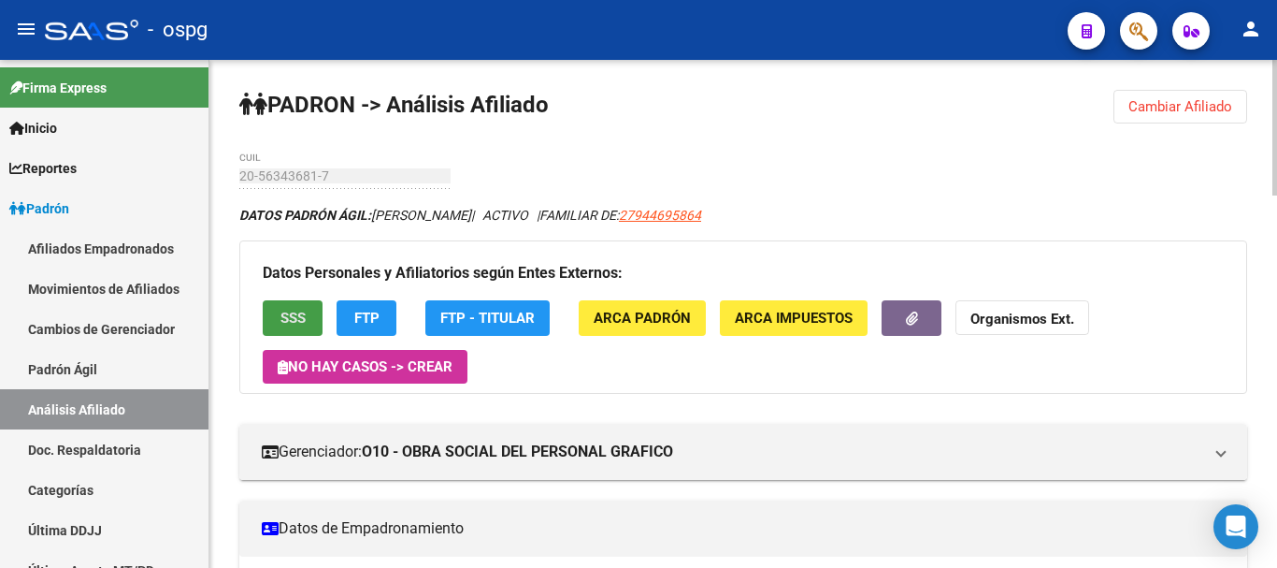
click at [301, 319] on span "SSS" at bounding box center [293, 318] width 25 height 17
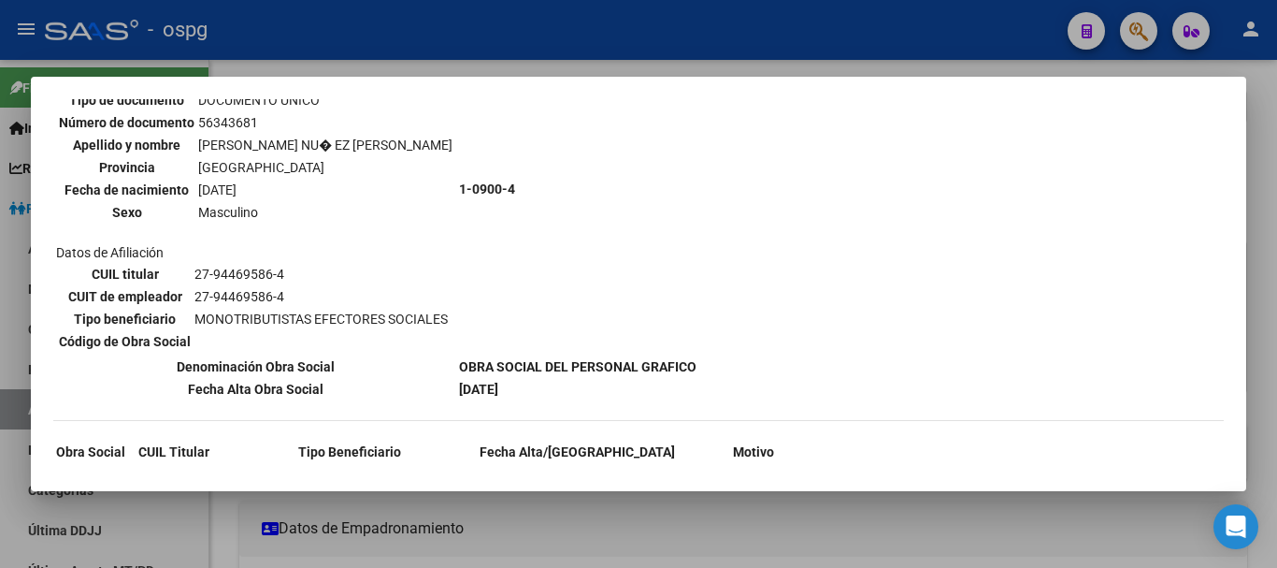
scroll to position [655, 0]
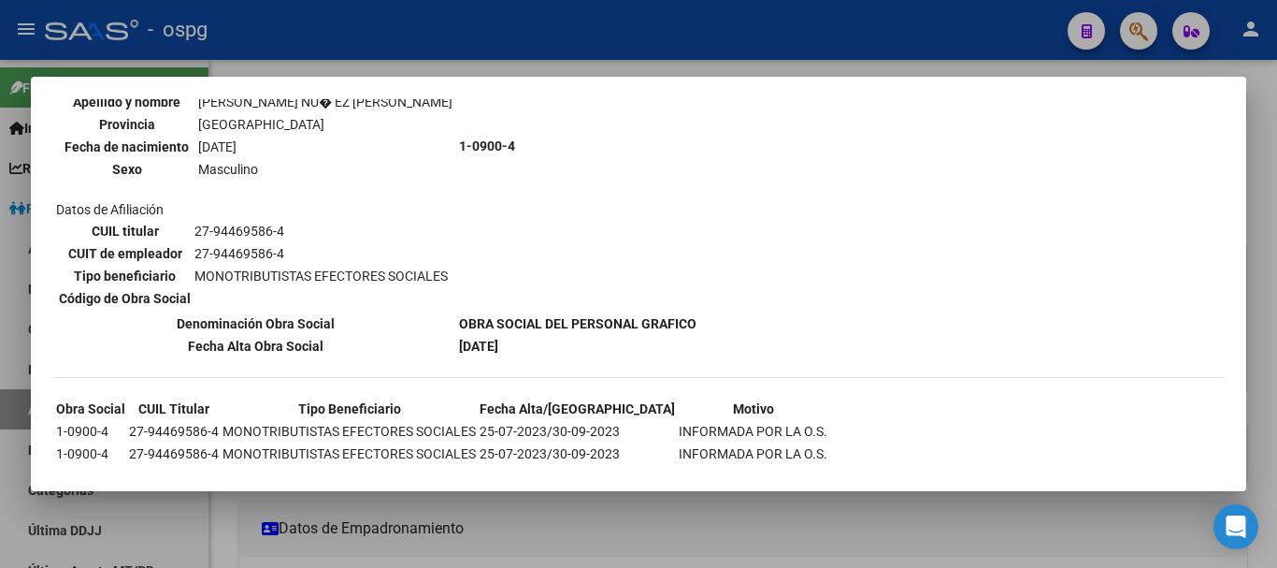
click at [1259, 201] on div at bounding box center [638, 284] width 1277 height 568
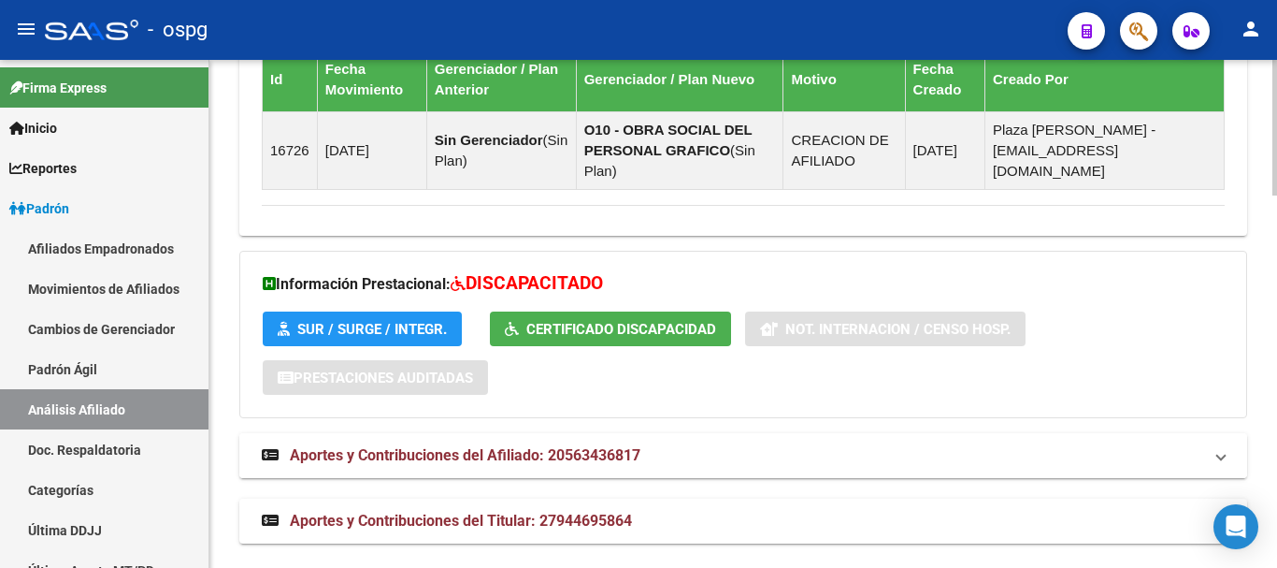
click at [606, 446] on span "Aportes y Contribuciones del Afiliado: 20563436817" at bounding box center [465, 455] width 351 height 18
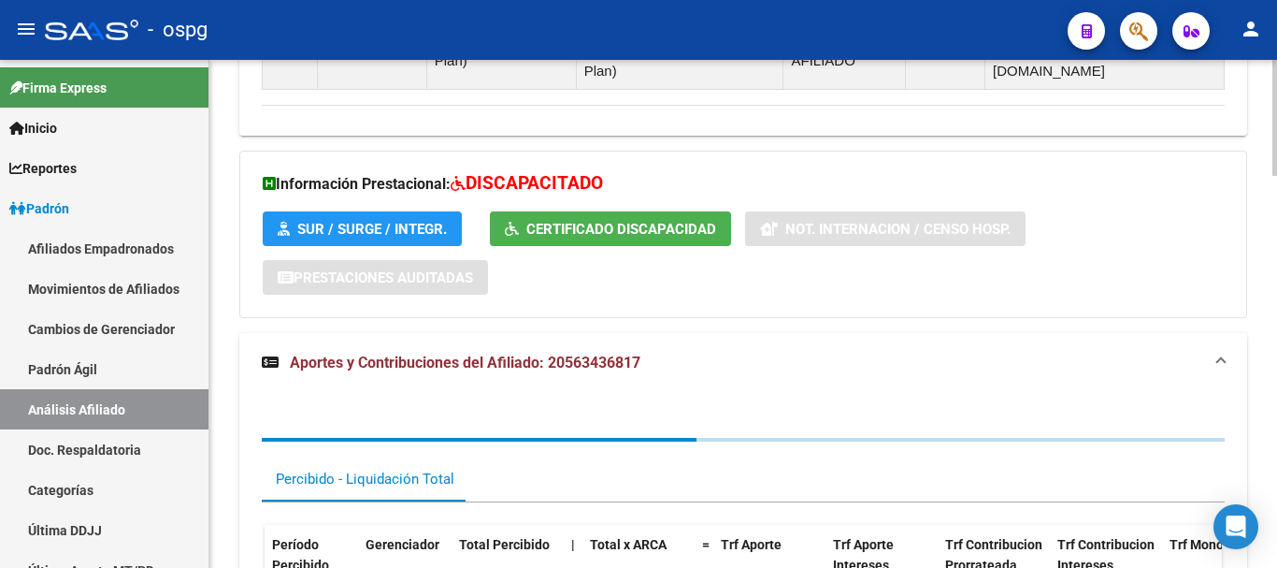
scroll to position [1711, 0]
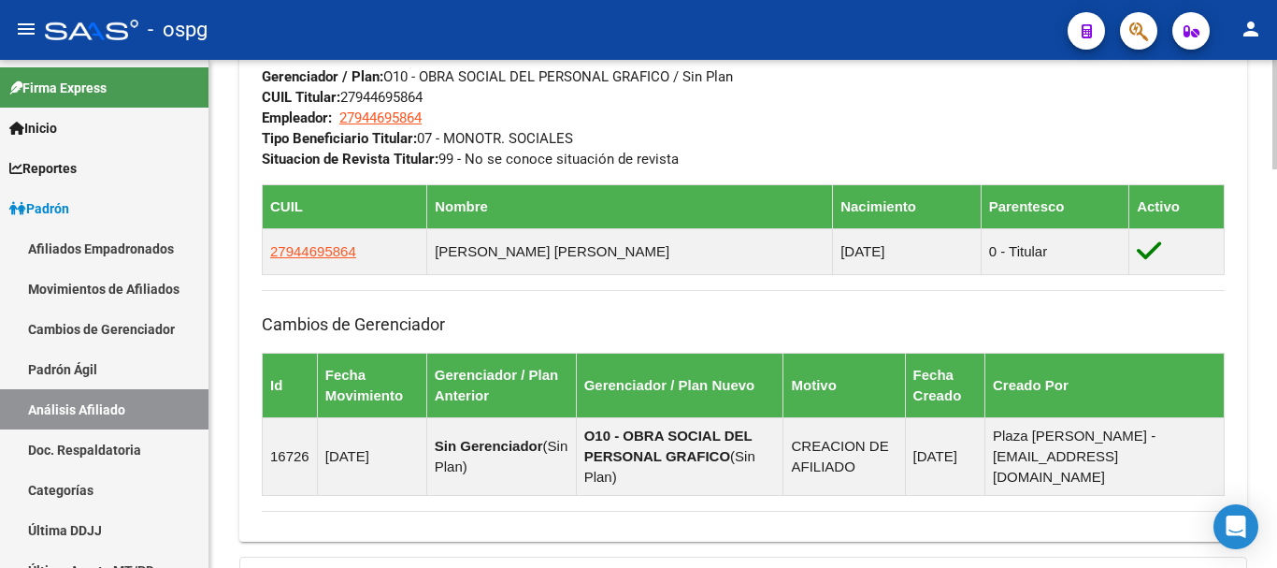
scroll to position [1057, 0]
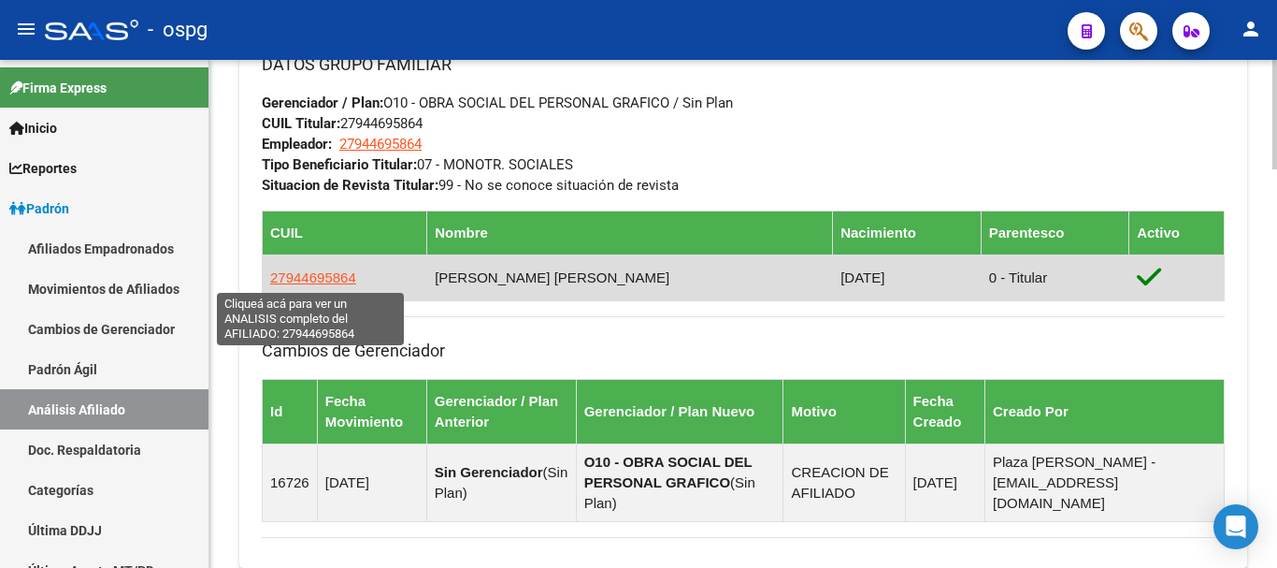
click at [312, 276] on span "27944695864" at bounding box center [313, 277] width 86 height 16
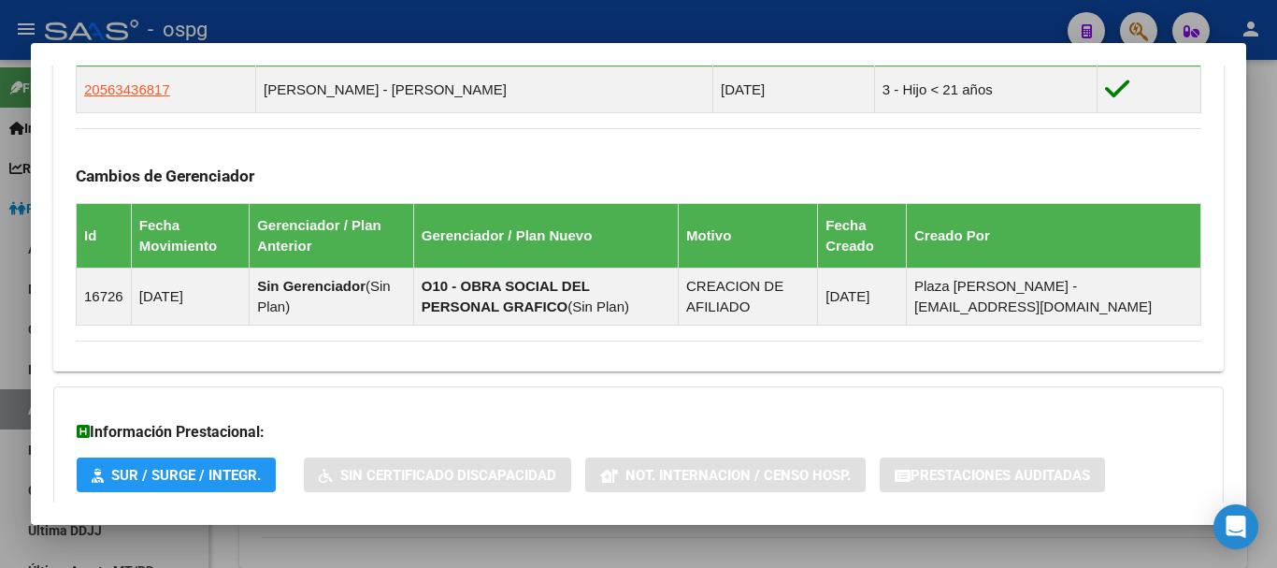
scroll to position [1183, 0]
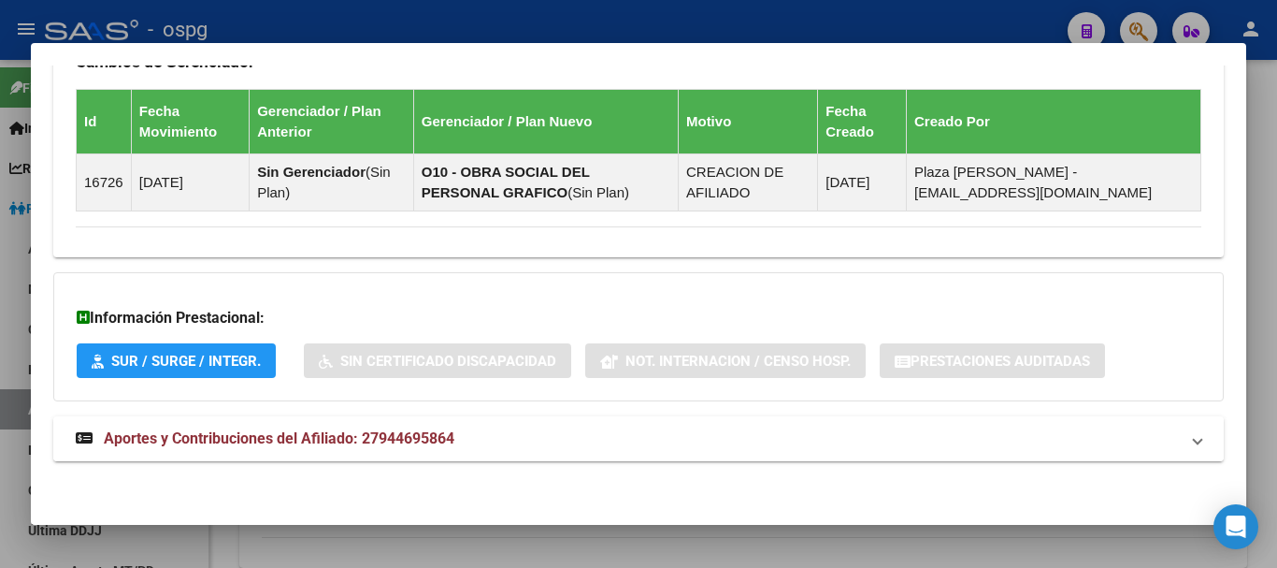
click at [320, 455] on mat-expansion-panel-header "Aportes y Contribuciones del Afiliado: 27944695864" at bounding box center [638, 438] width 1171 height 45
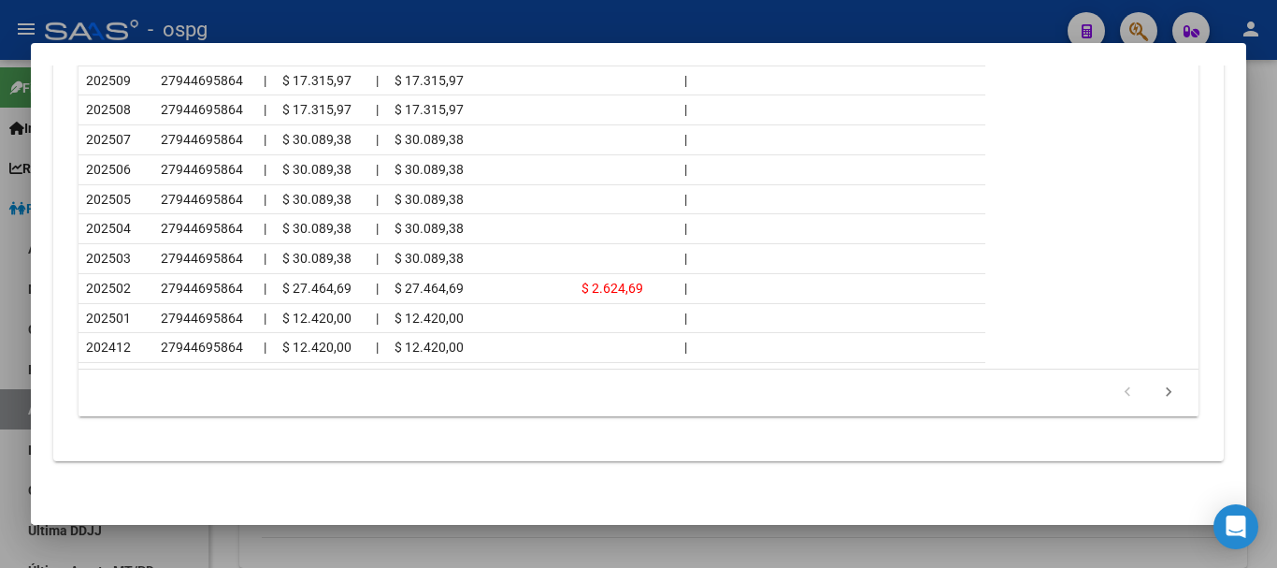
scroll to position [1648, 0]
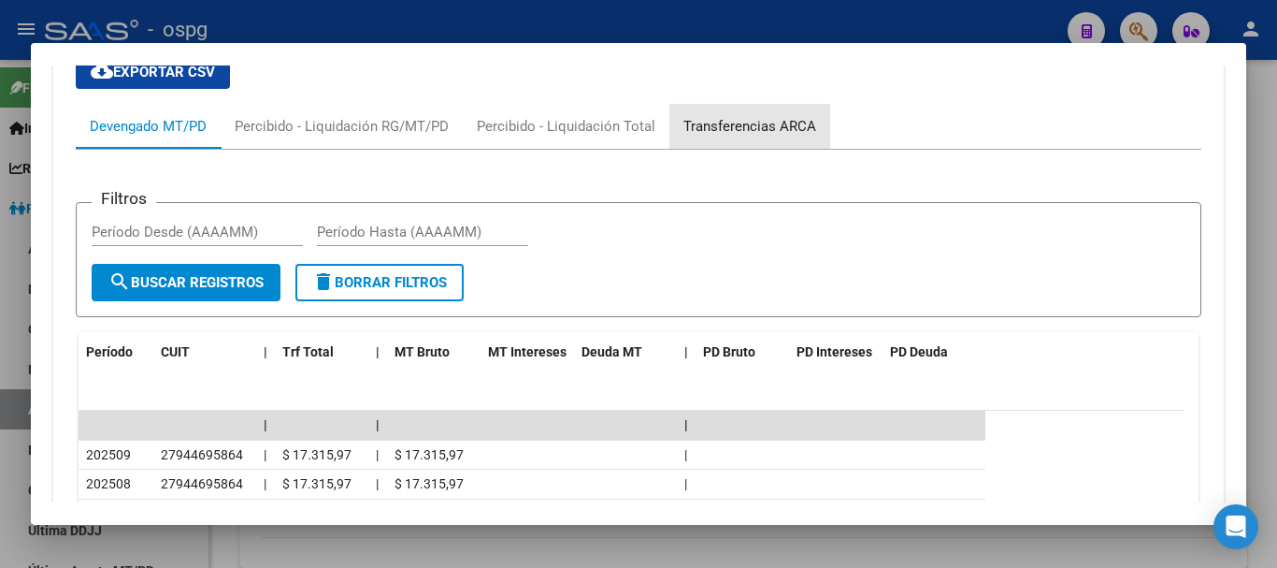
click at [753, 122] on div "Transferencias ARCA" at bounding box center [750, 126] width 133 height 21
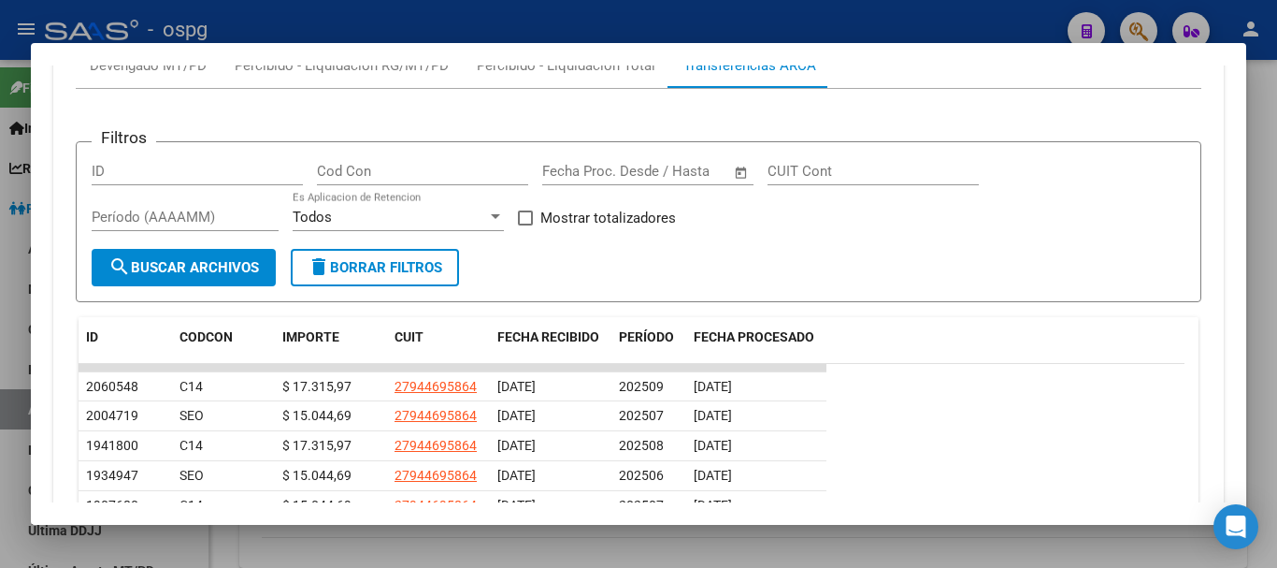
scroll to position [1742, 0]
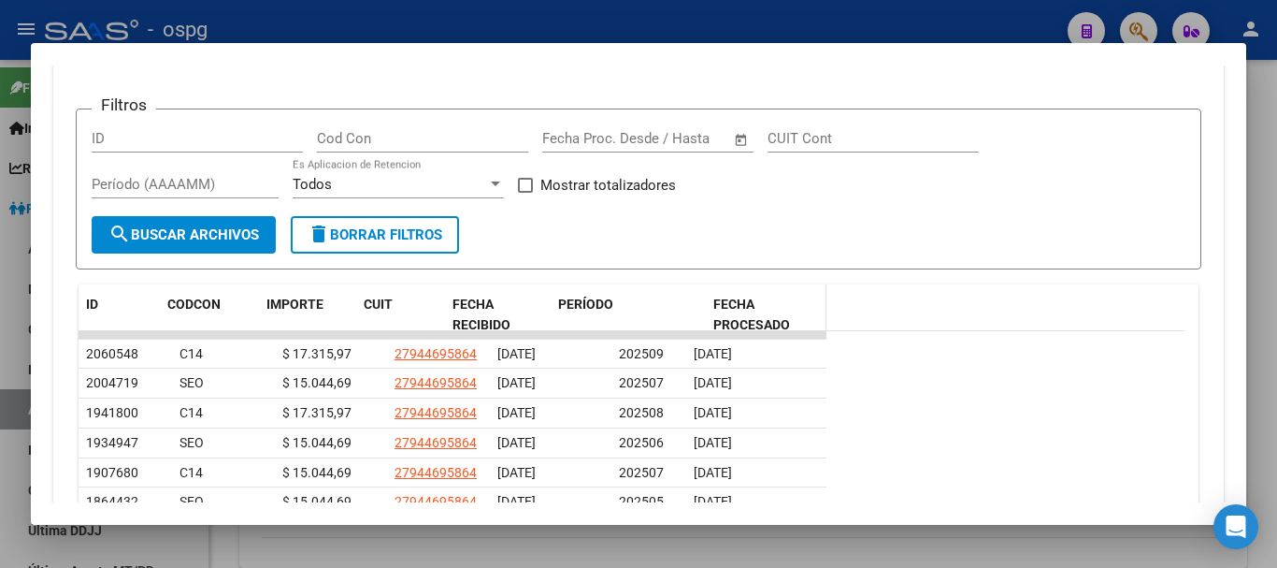
drag, startPoint x: 685, startPoint y: 298, endPoint x: 792, endPoint y: 307, distance: 106.9
click at [792, 307] on div "ID CODCON IMPORTE CUIT FECHA RECIBIDO PERÍODO FECHA PROCESADO" at bounding box center [453, 315] width 748 height 62
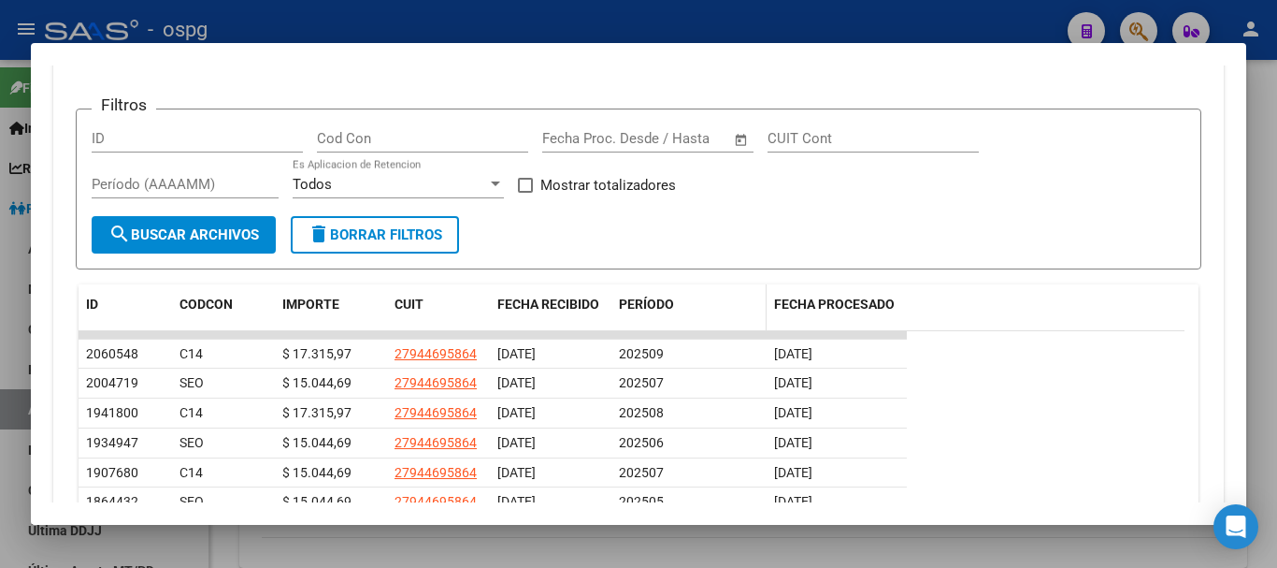
click at [660, 305] on span "PERÍODO" at bounding box center [646, 303] width 55 height 15
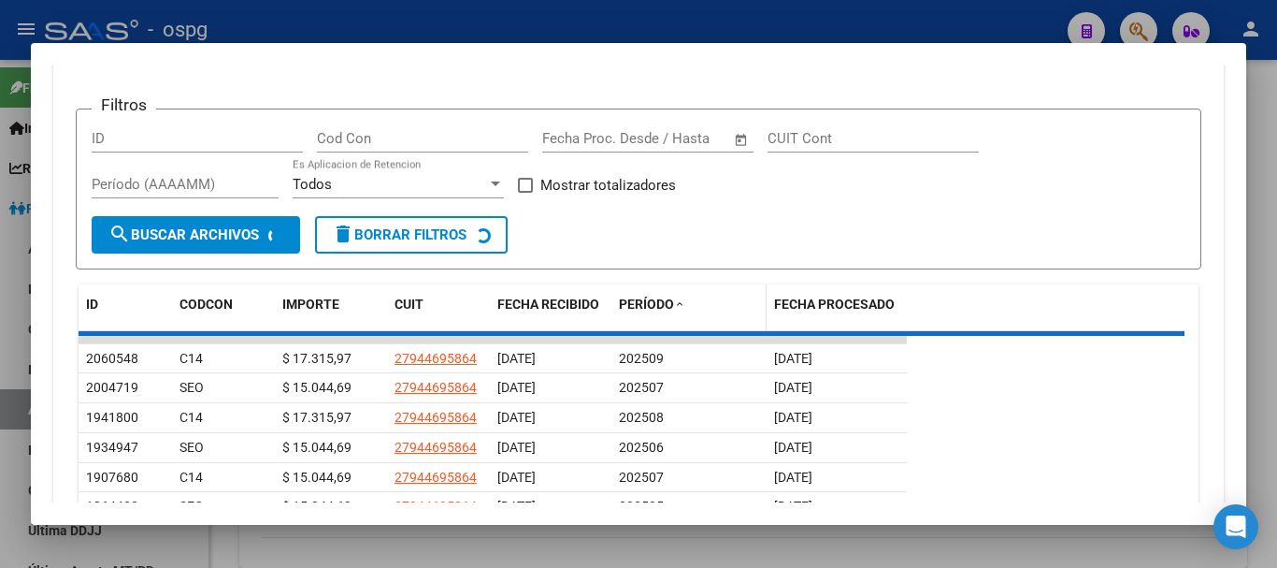
click at [660, 305] on span "PERÍODO" at bounding box center [646, 303] width 55 height 15
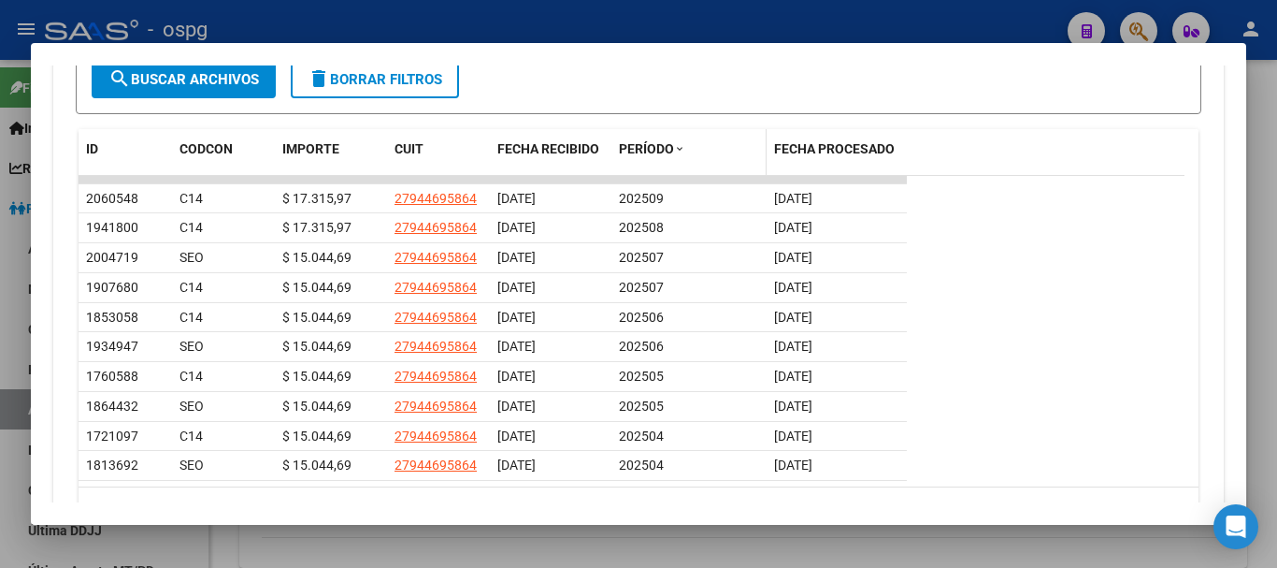
scroll to position [1929, 0]
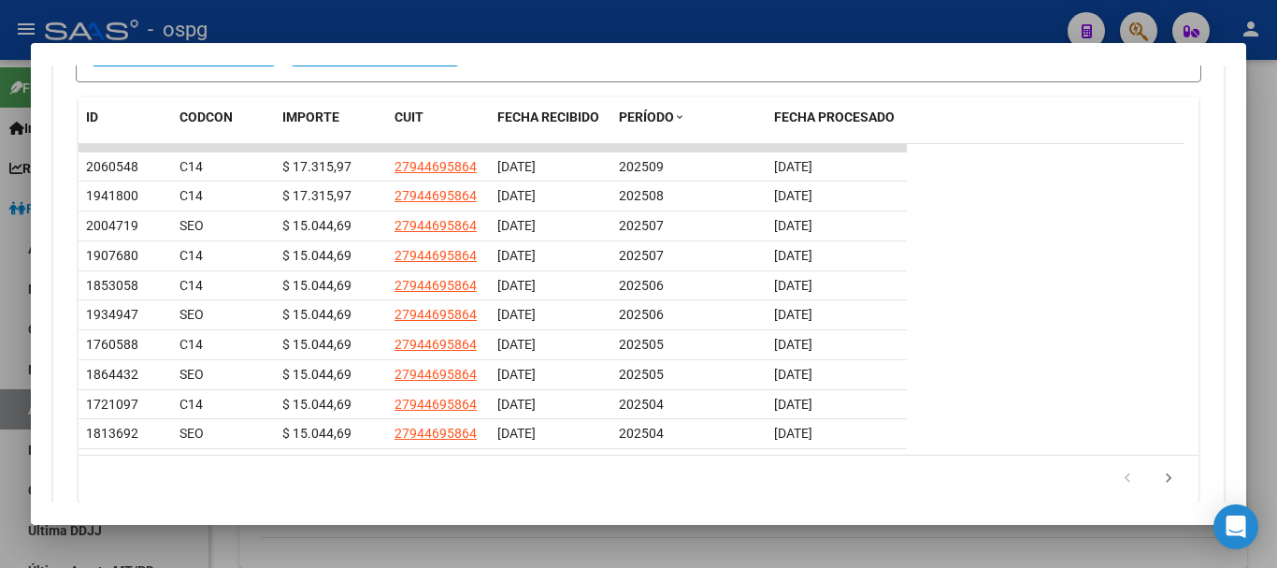
click at [497, 22] on div at bounding box center [638, 284] width 1277 height 568
